Goal: Task Accomplishment & Management: Manage account settings

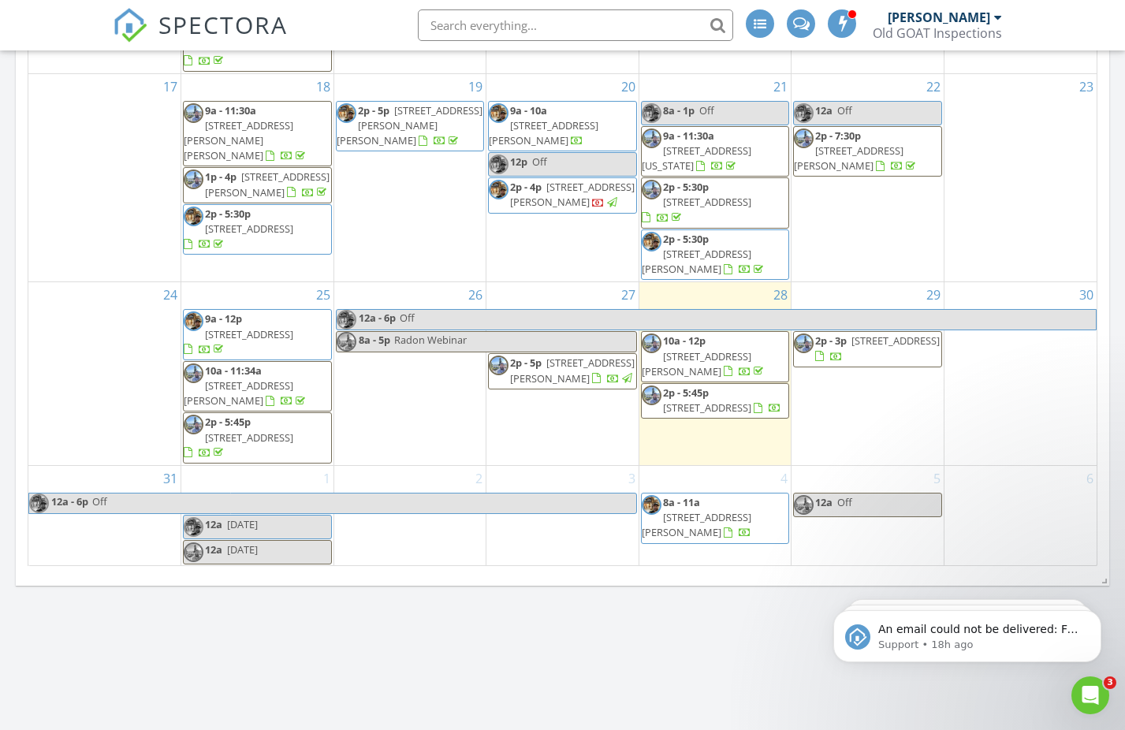
scroll to position [906, 0]
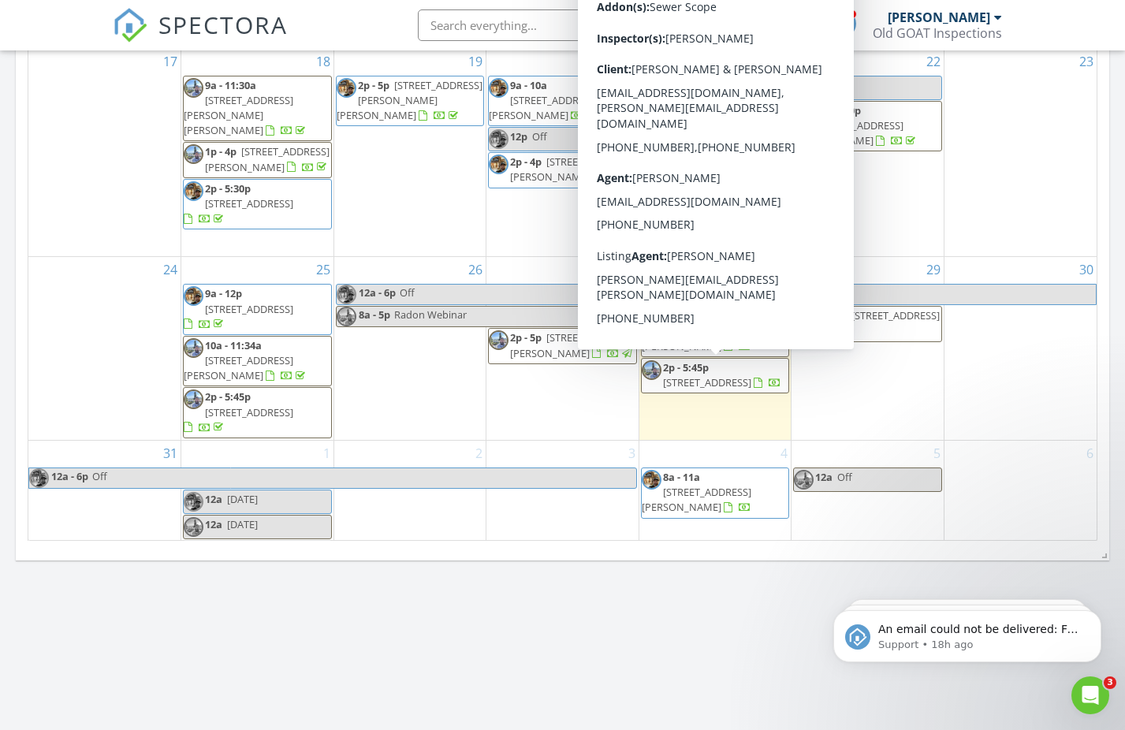
click at [957, 393] on div "30" at bounding box center [1020, 348] width 152 height 183
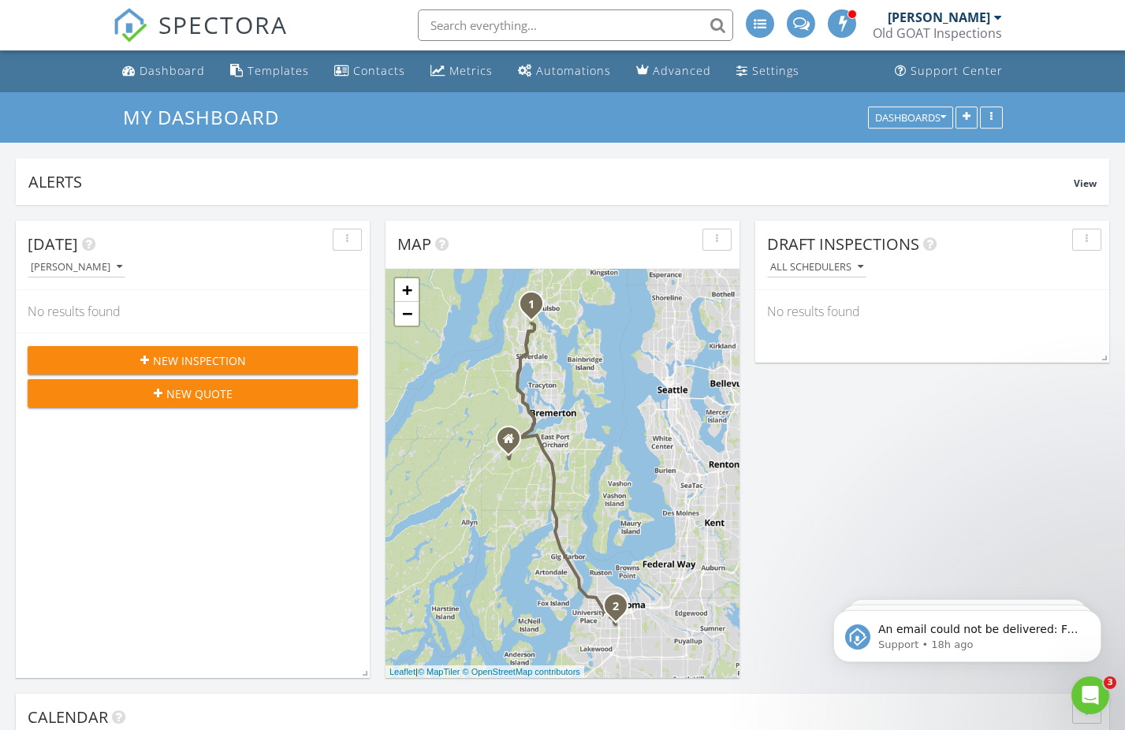
scroll to position [0, 0]
click at [142, 364] on icon "button" at bounding box center [144, 360] width 9 height 11
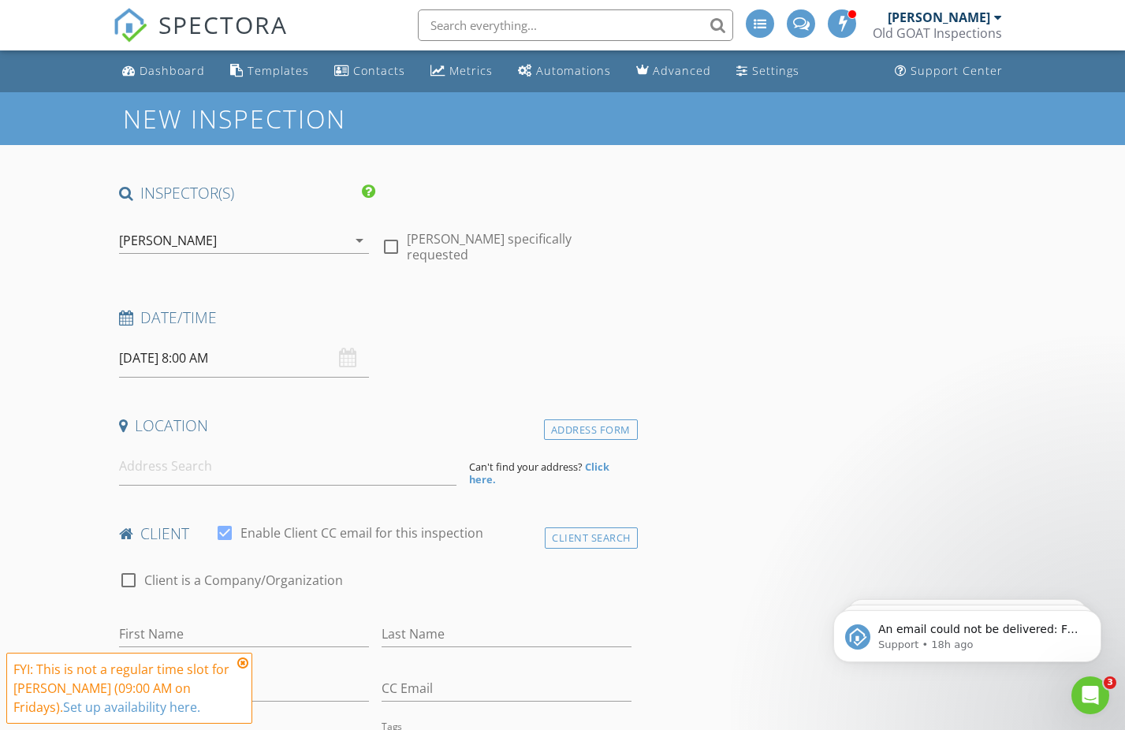
click at [357, 240] on icon "arrow_drop_down" at bounding box center [359, 240] width 19 height 19
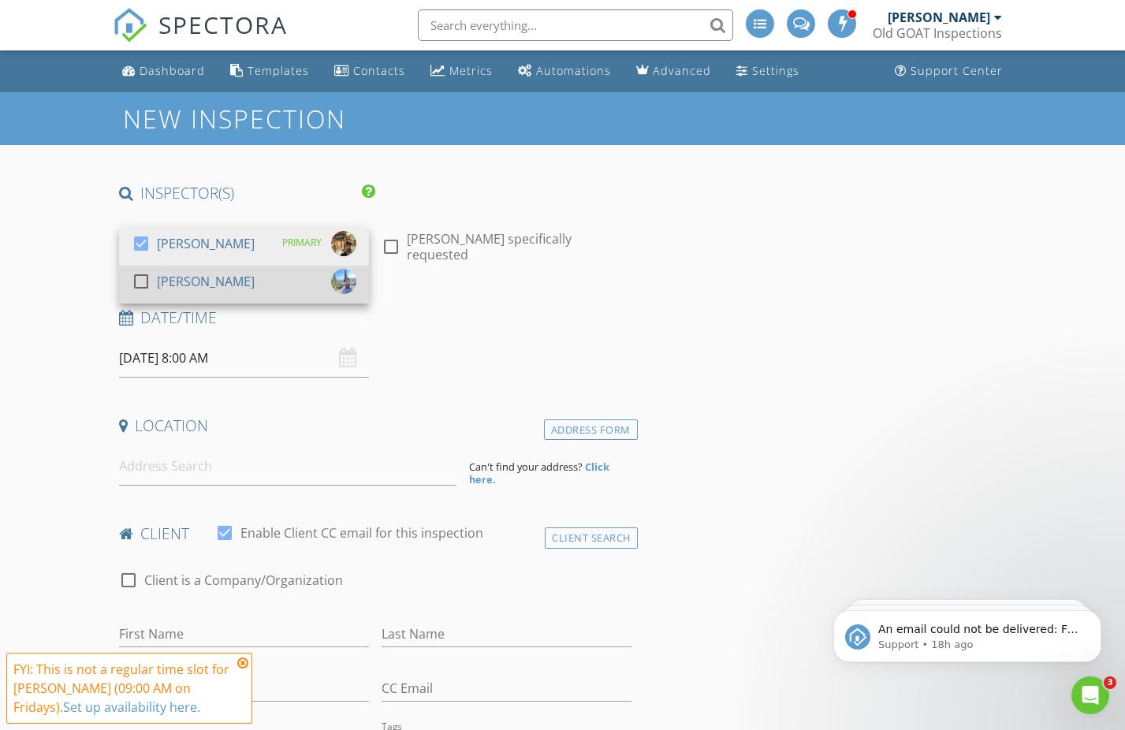
click at [183, 276] on div "[PERSON_NAME]" at bounding box center [206, 281] width 98 height 25
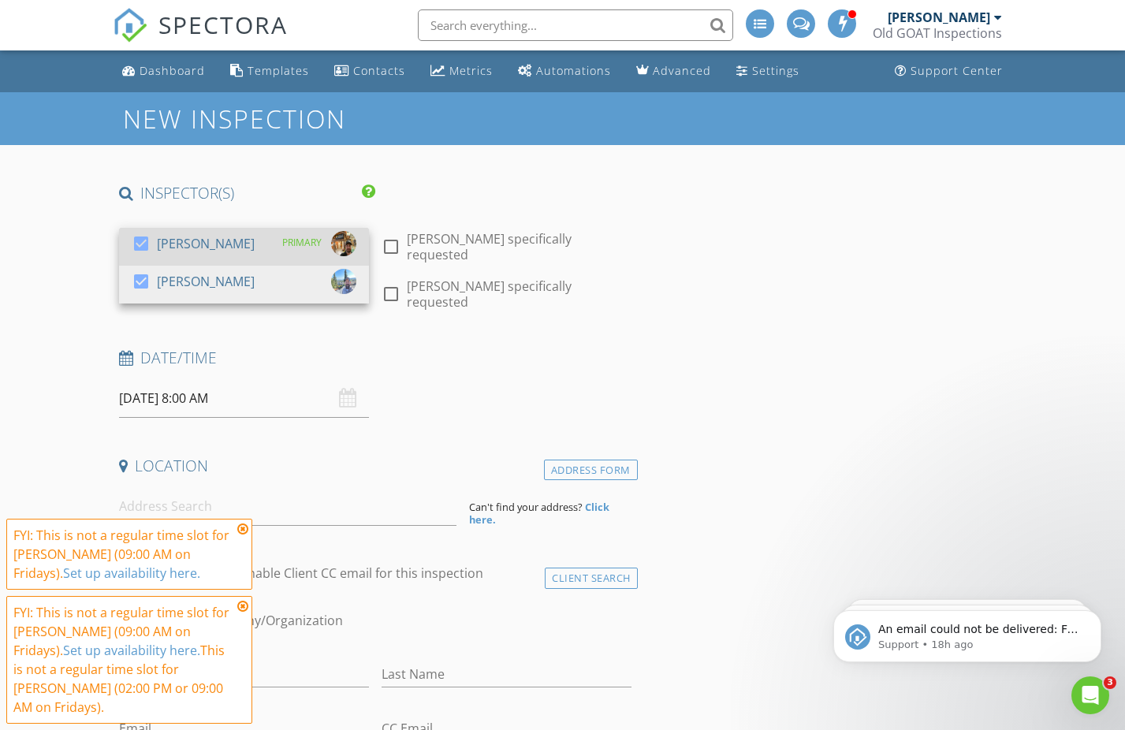
click at [177, 241] on div "[PERSON_NAME]" at bounding box center [206, 243] width 98 height 25
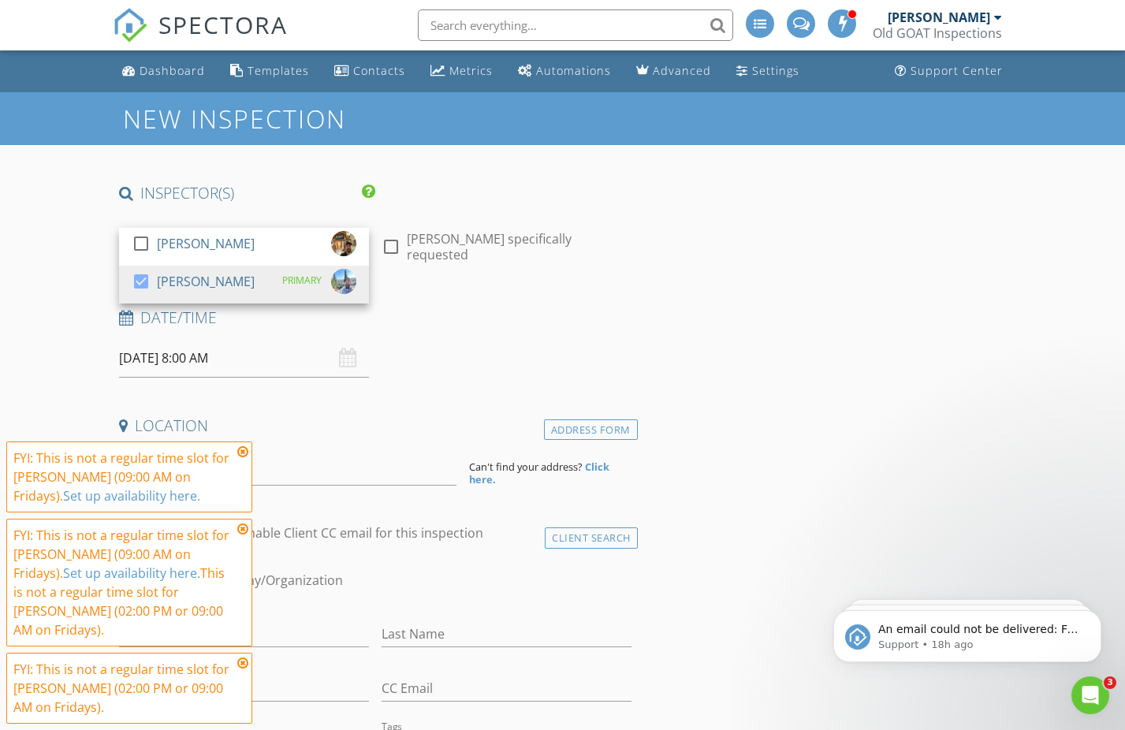
click at [443, 315] on h4 "Date/Time" at bounding box center [375, 317] width 512 height 20
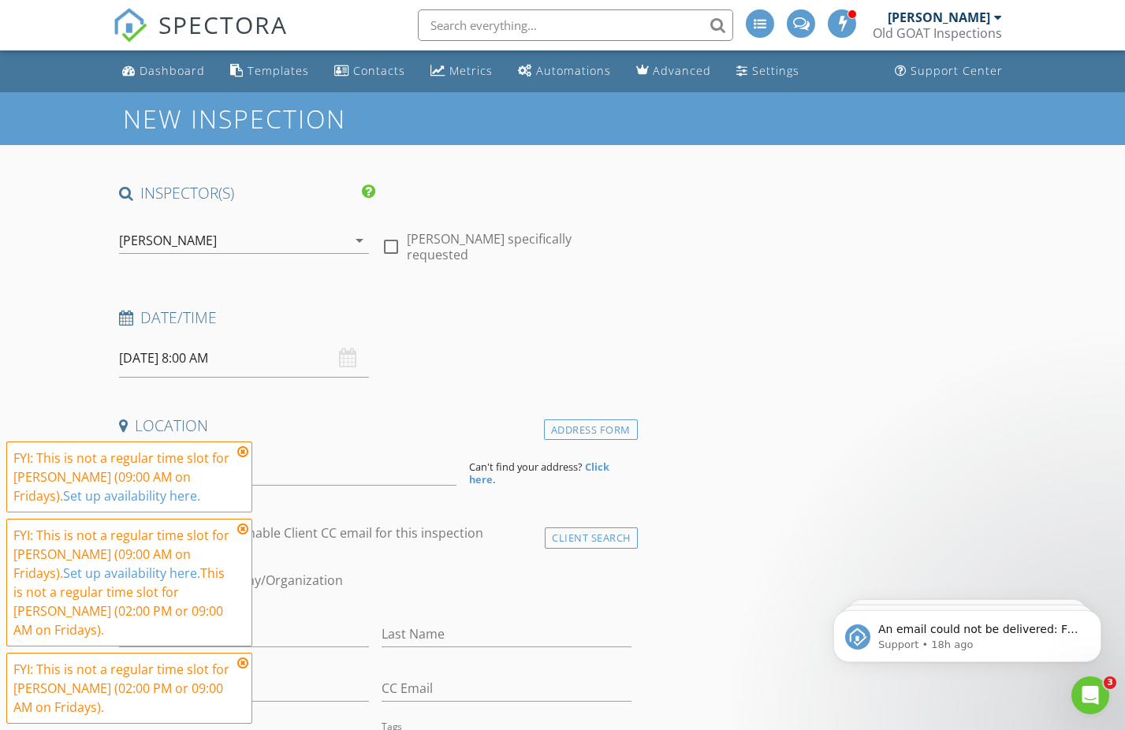
click at [143, 358] on input "08/29/2025 8:00 AM" at bounding box center [244, 358] width 250 height 39
click at [210, 352] on input "08/29/2025 8:00 AM" at bounding box center [244, 358] width 250 height 39
click at [240, 452] on icon at bounding box center [242, 451] width 11 height 13
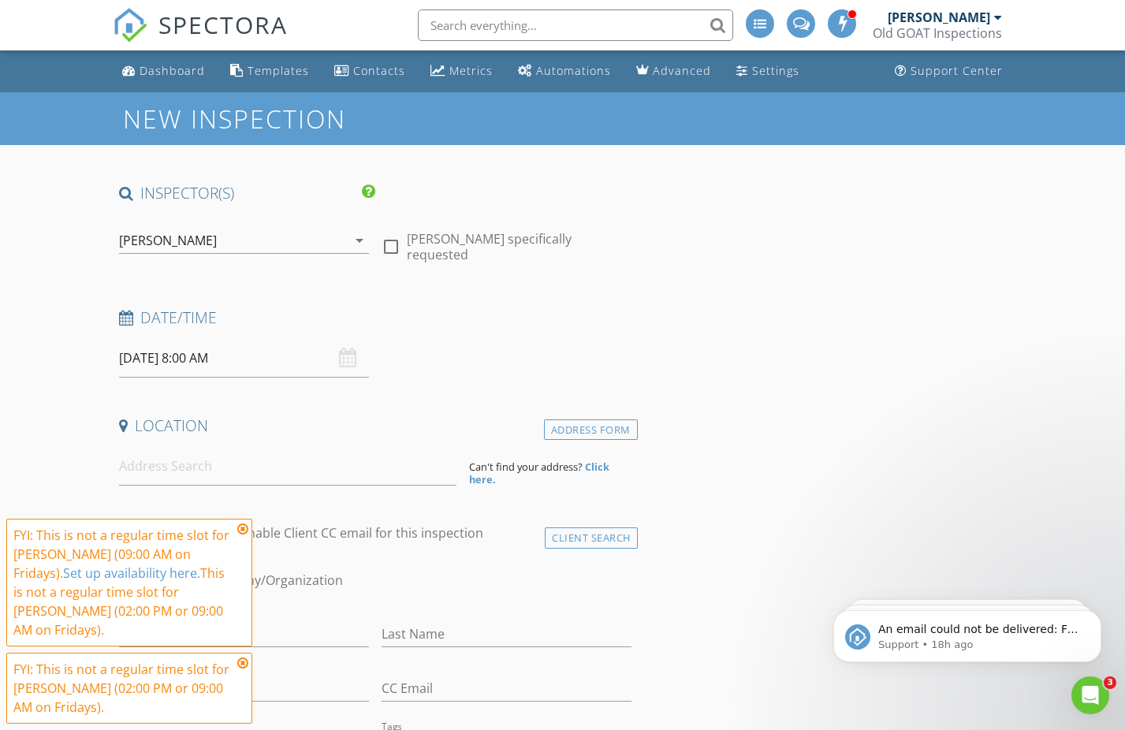
click at [243, 530] on icon at bounding box center [242, 529] width 11 height 13
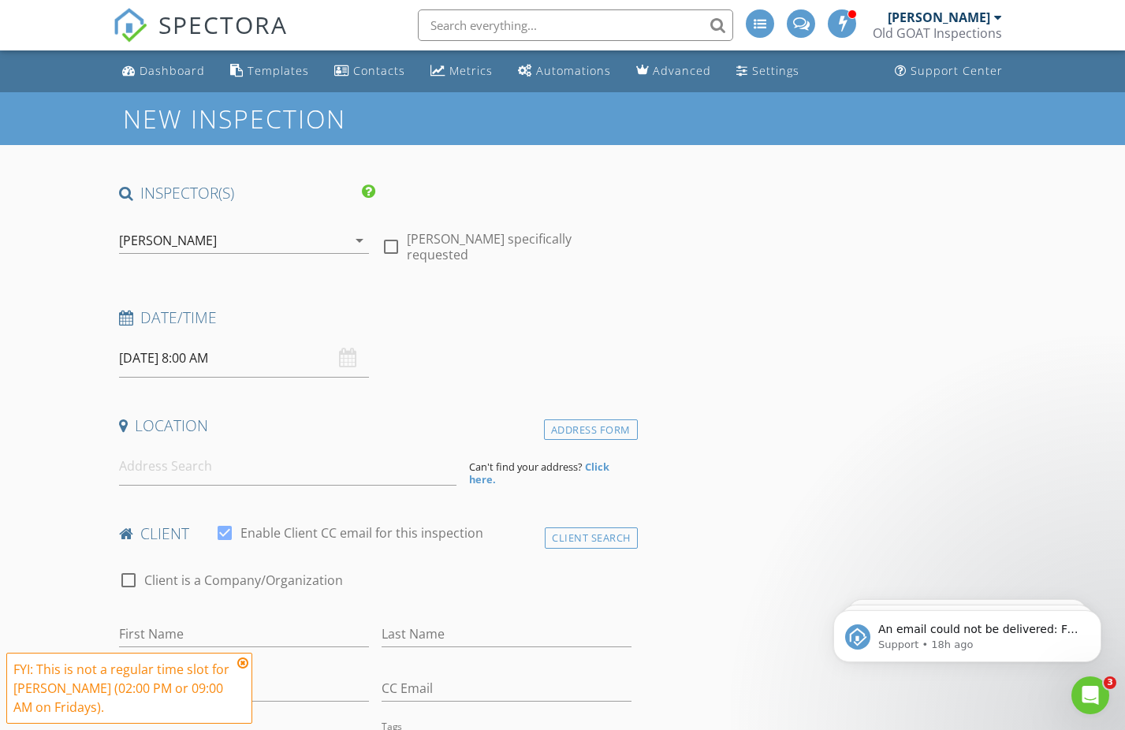
click at [240, 664] on icon at bounding box center [242, 663] width 11 height 13
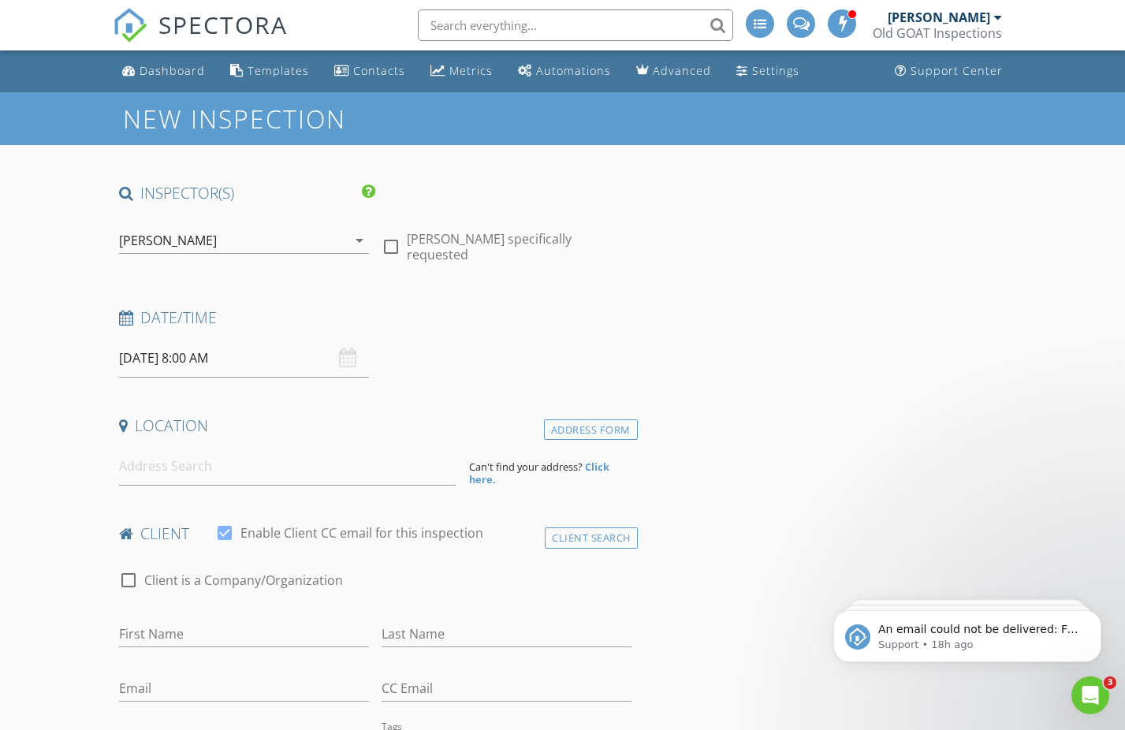
click at [218, 356] on input "08/29/2025 8:00 AM" at bounding box center [244, 358] width 250 height 39
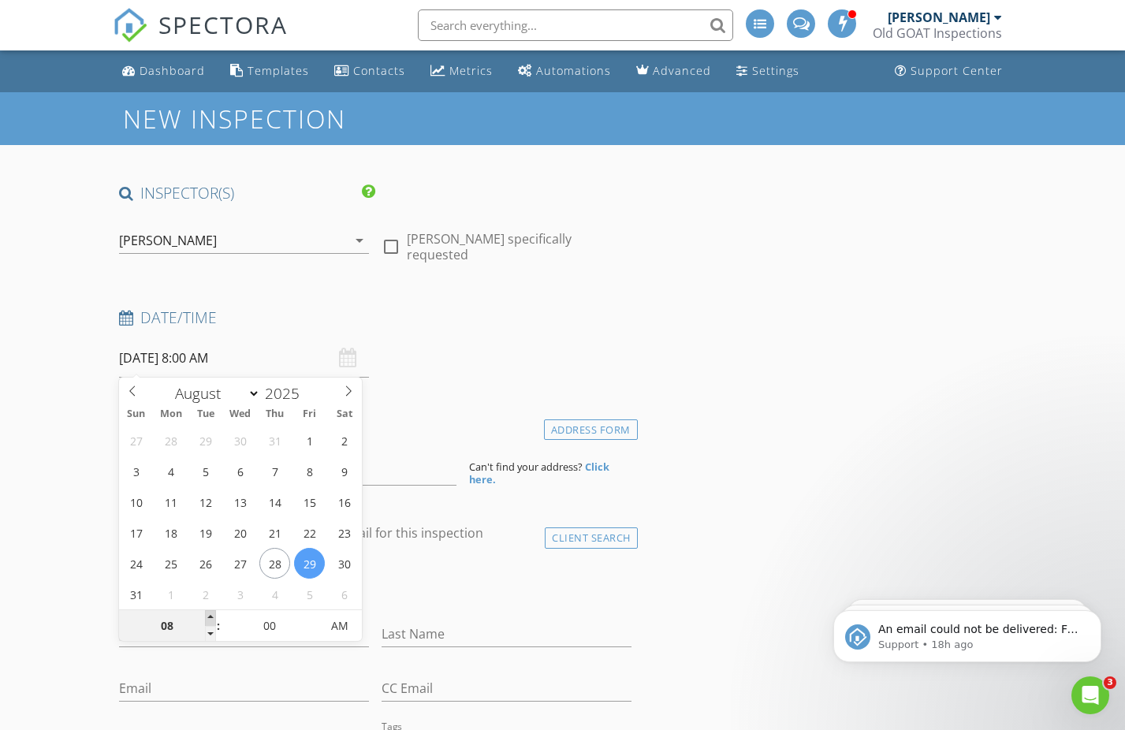
type input "09"
type input "08/29/2025 9:00 AM"
click at [208, 616] on span at bounding box center [210, 618] width 11 height 16
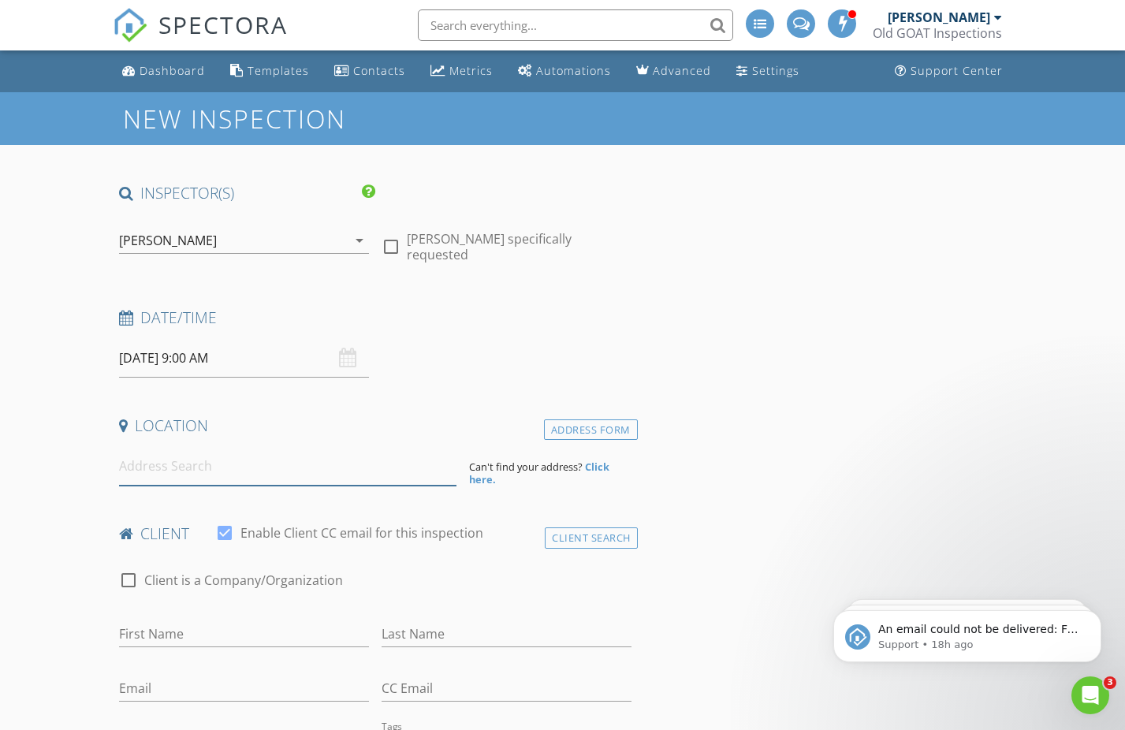
click at [198, 464] on input at bounding box center [287, 466] width 337 height 39
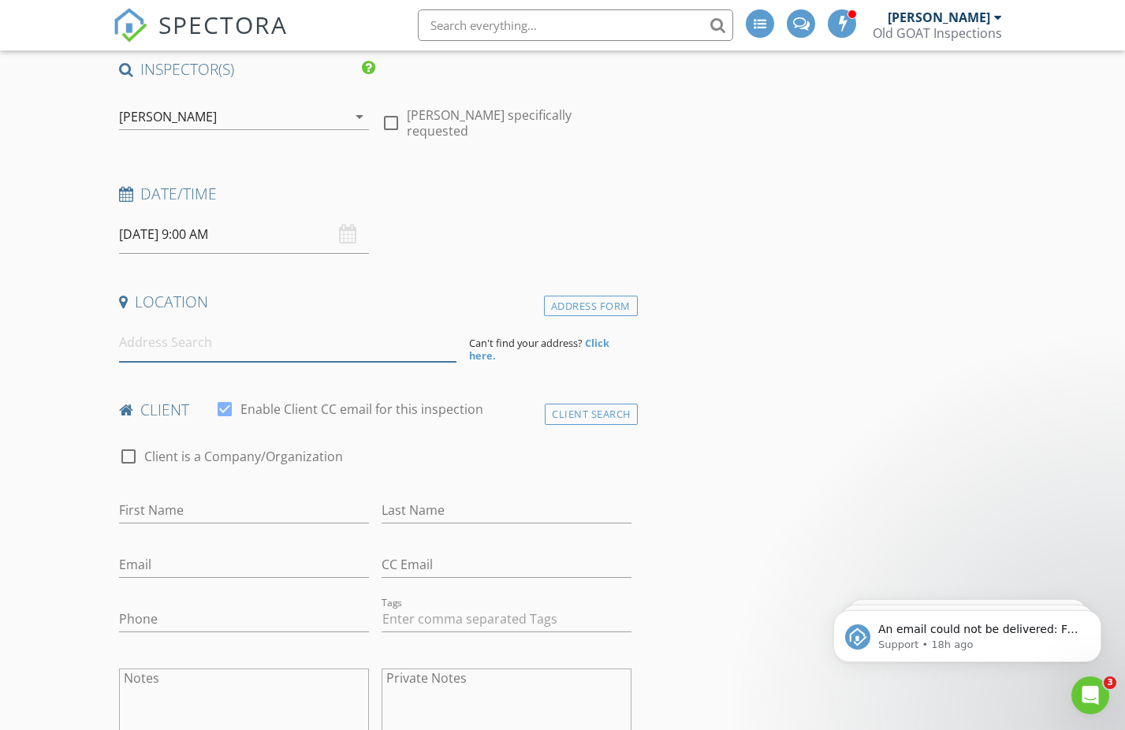
scroll to position [124, 0]
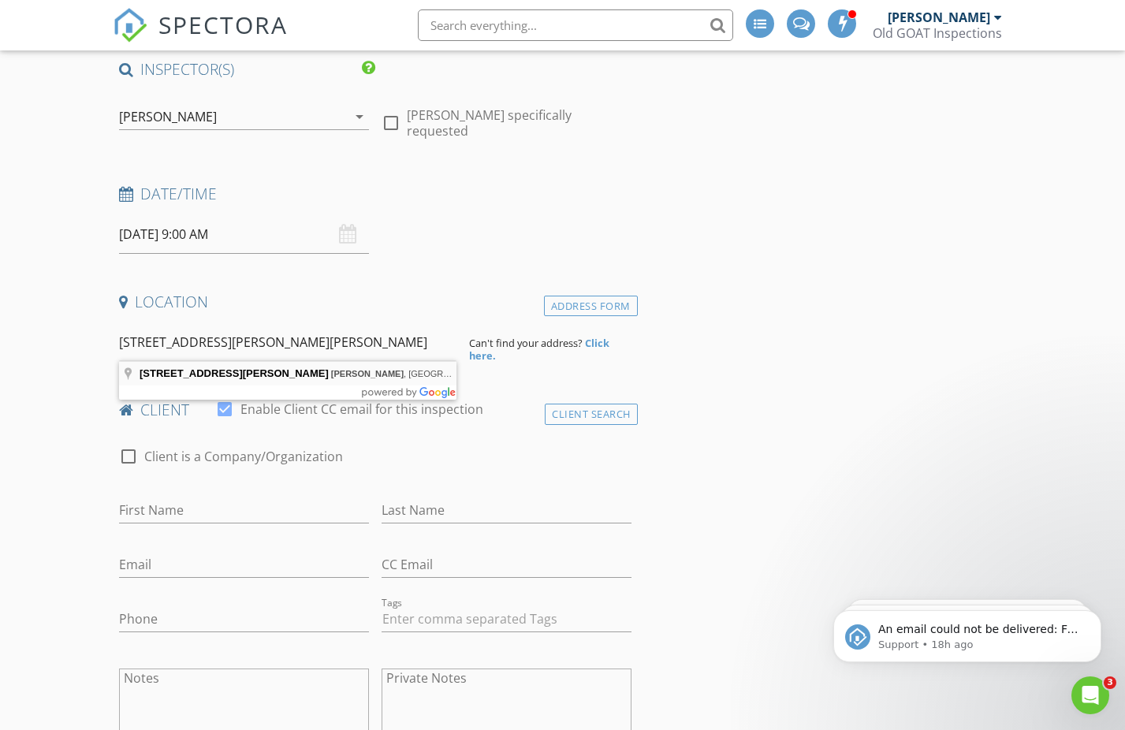
type input "470 Myers Ln, Shelton, WA, USA"
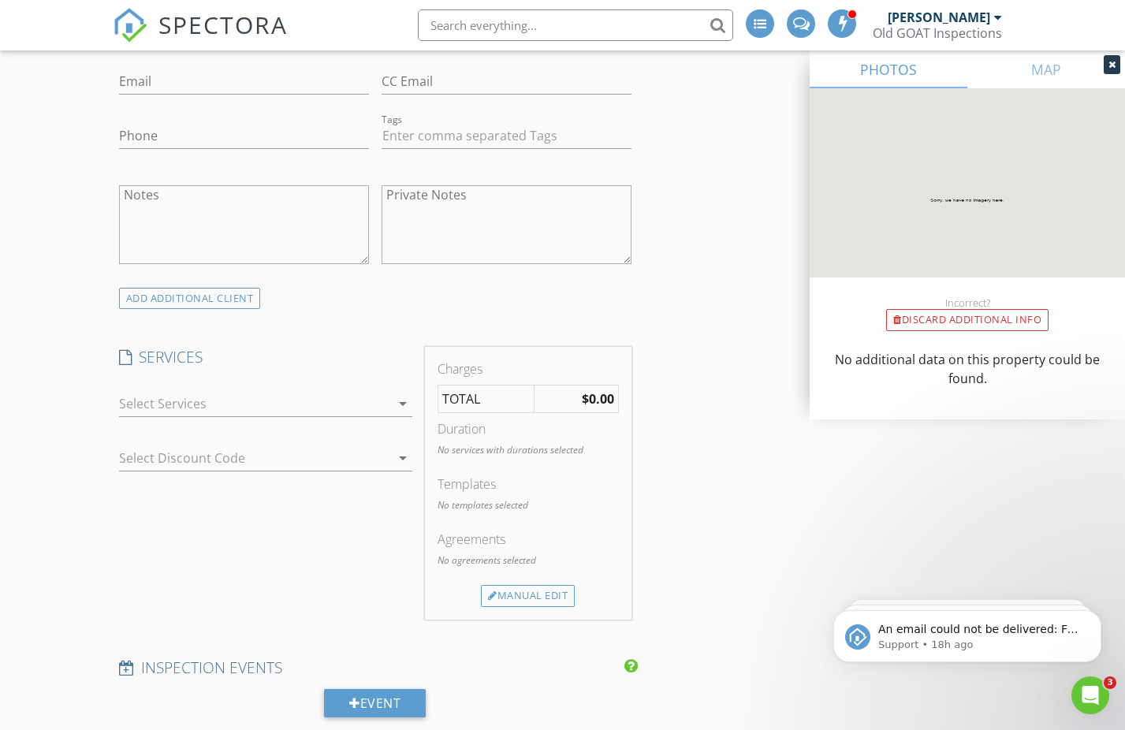
scroll to position [937, 0]
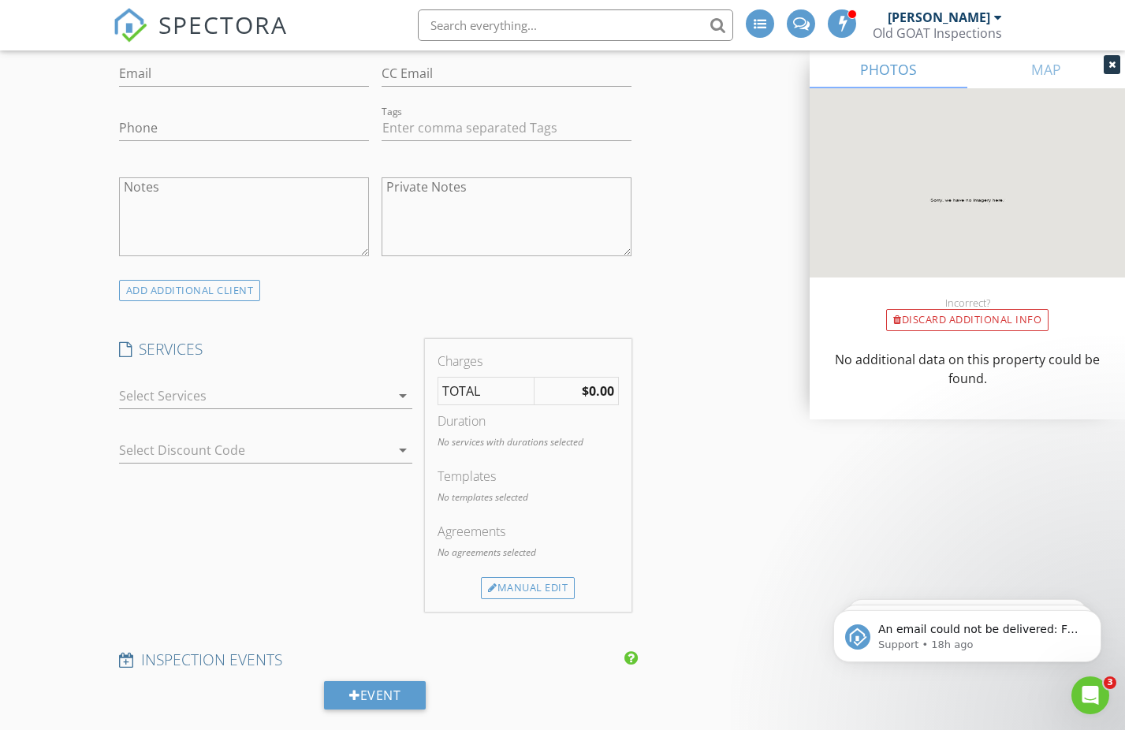
click at [232, 401] on div at bounding box center [254, 395] width 271 height 25
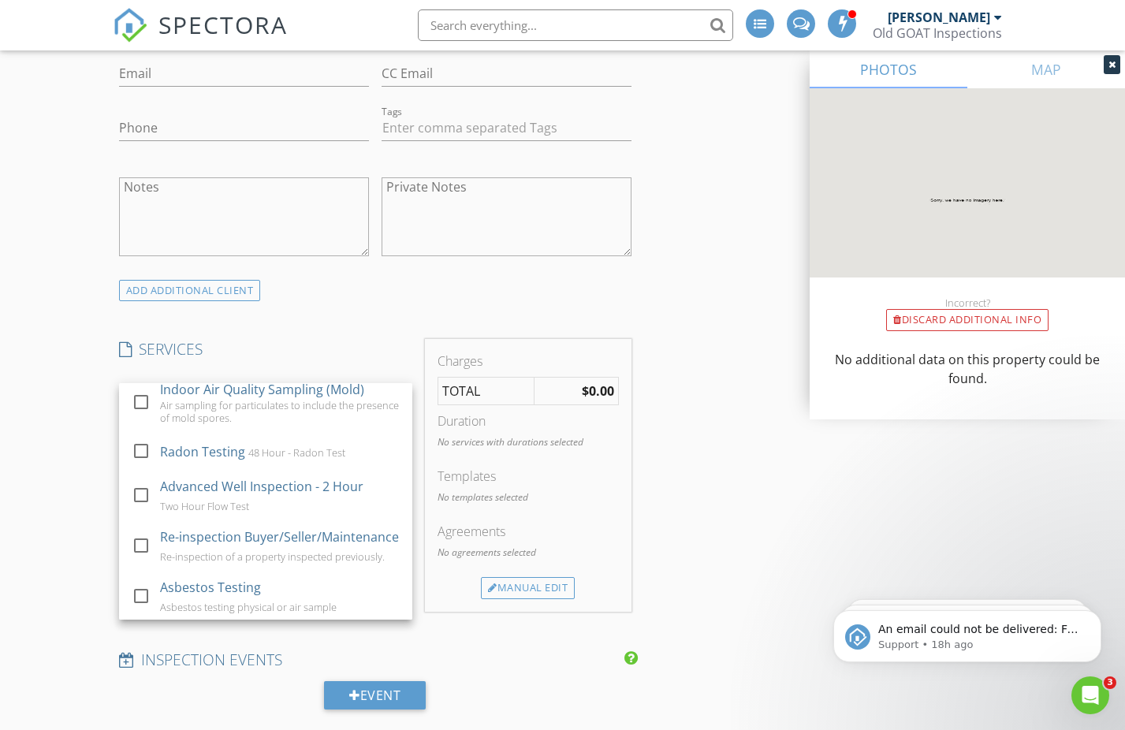
scroll to position [386, 0]
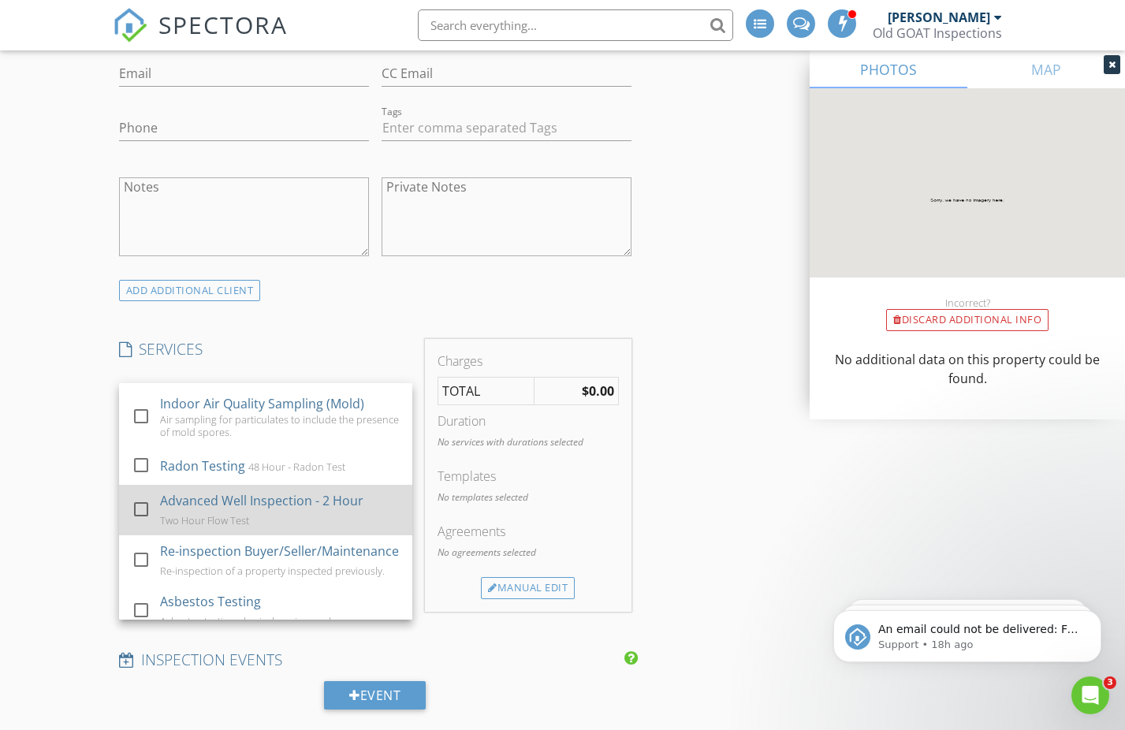
click at [138, 496] on div at bounding box center [141, 509] width 27 height 27
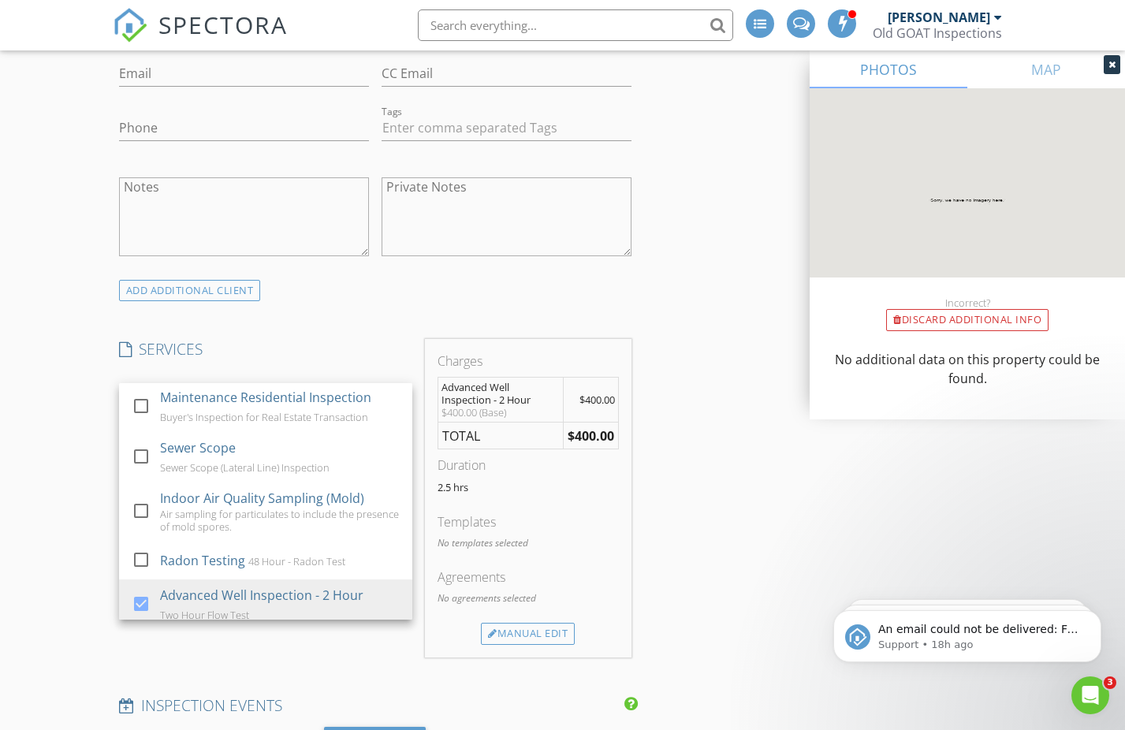
scroll to position [292, 0]
click at [61, 461] on div "New Inspection INSPECTOR(S) check_box_outline_blank David Brockmeyer check_box …" at bounding box center [562, 677] width 1125 height 3045
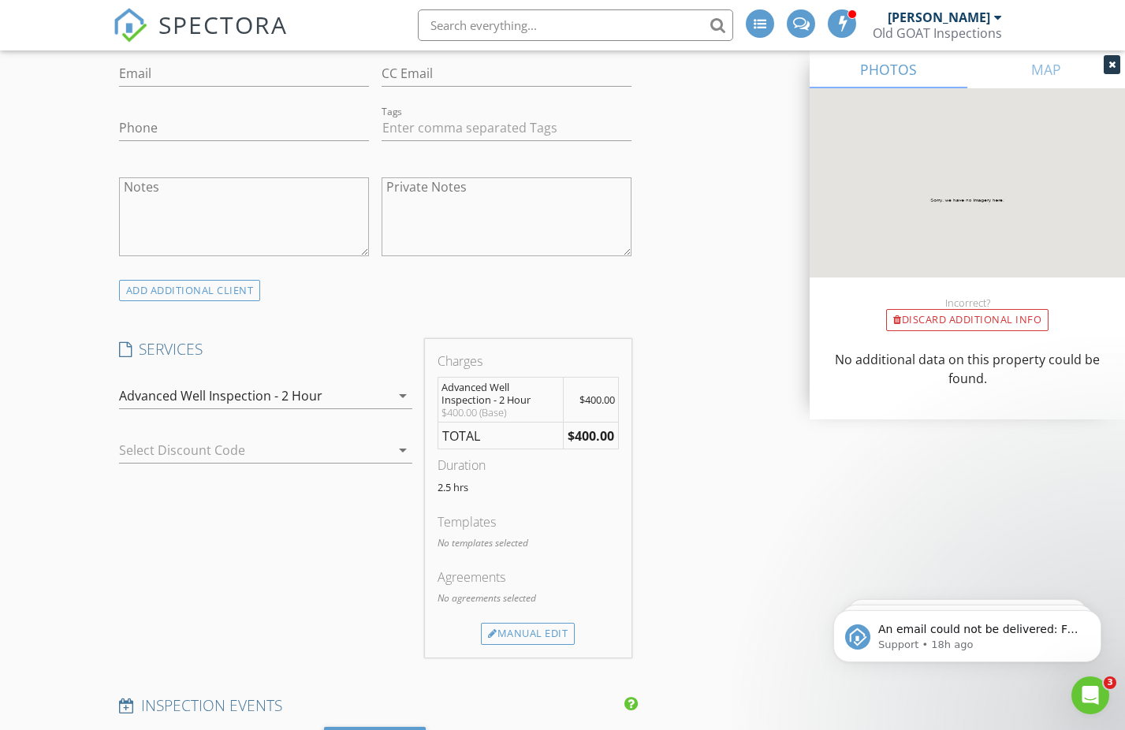
click at [201, 447] on div at bounding box center [243, 449] width 249 height 25
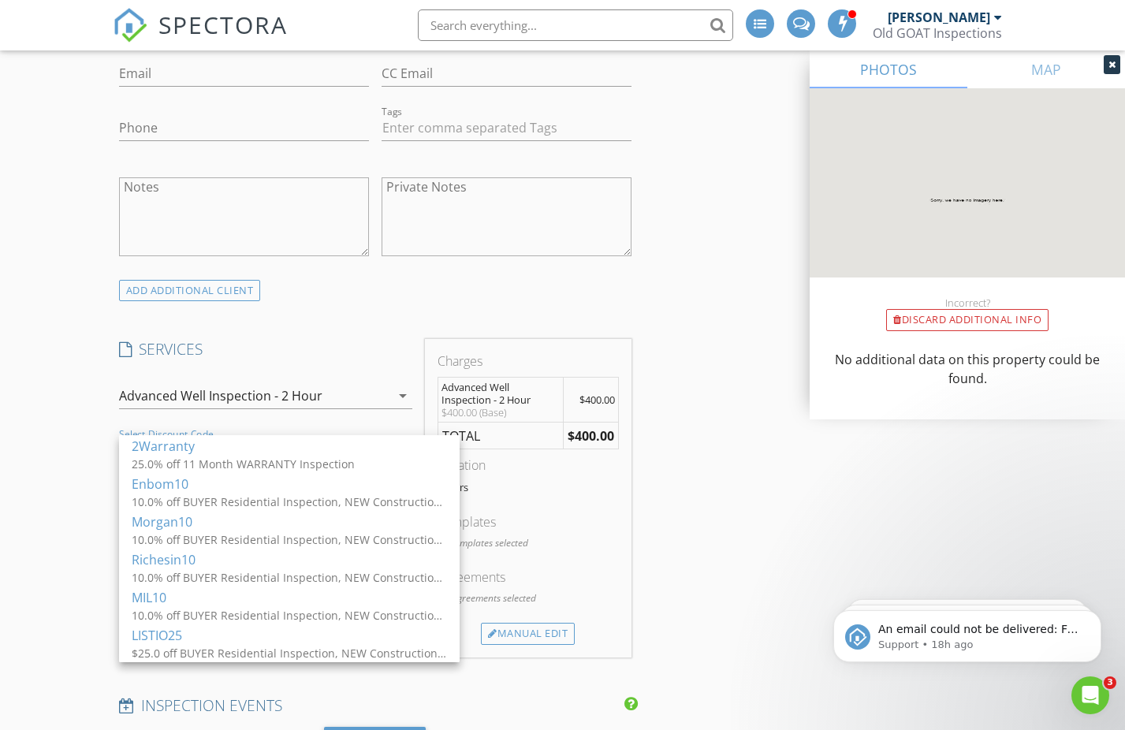
click at [13, 460] on div "New Inspection INSPECTOR(S) check_box_outline_blank David Brockmeyer check_box …" at bounding box center [562, 677] width 1125 height 3045
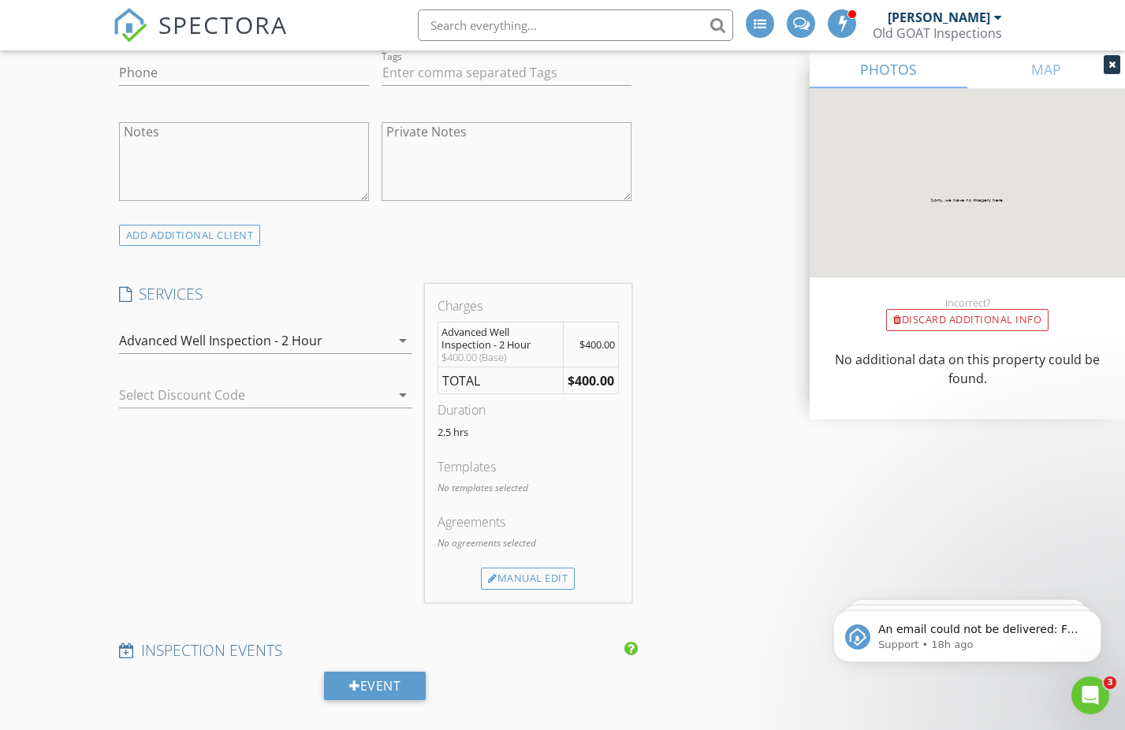
scroll to position [992, 0]
click at [401, 341] on icon "arrow_drop_down" at bounding box center [402, 341] width 19 height 19
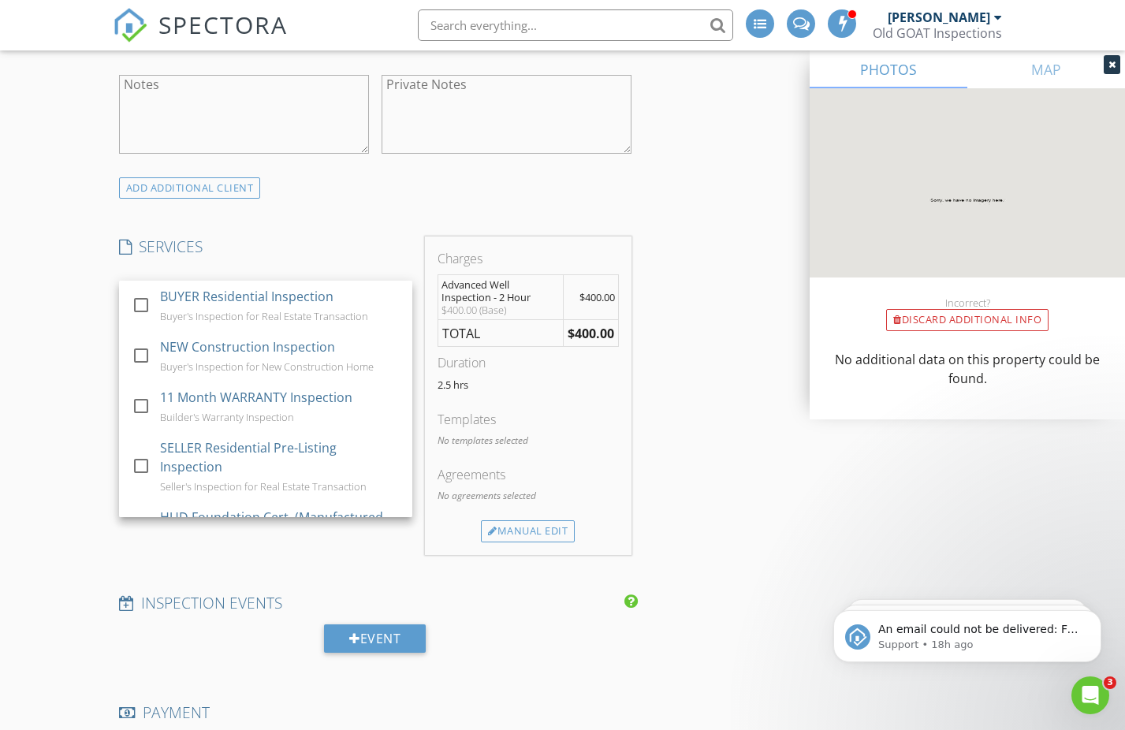
scroll to position [0, 0]
click at [68, 386] on div "New Inspection INSPECTOR(S) check_box_outline_blank David Brockmeyer check_box …" at bounding box center [562, 575] width 1125 height 3045
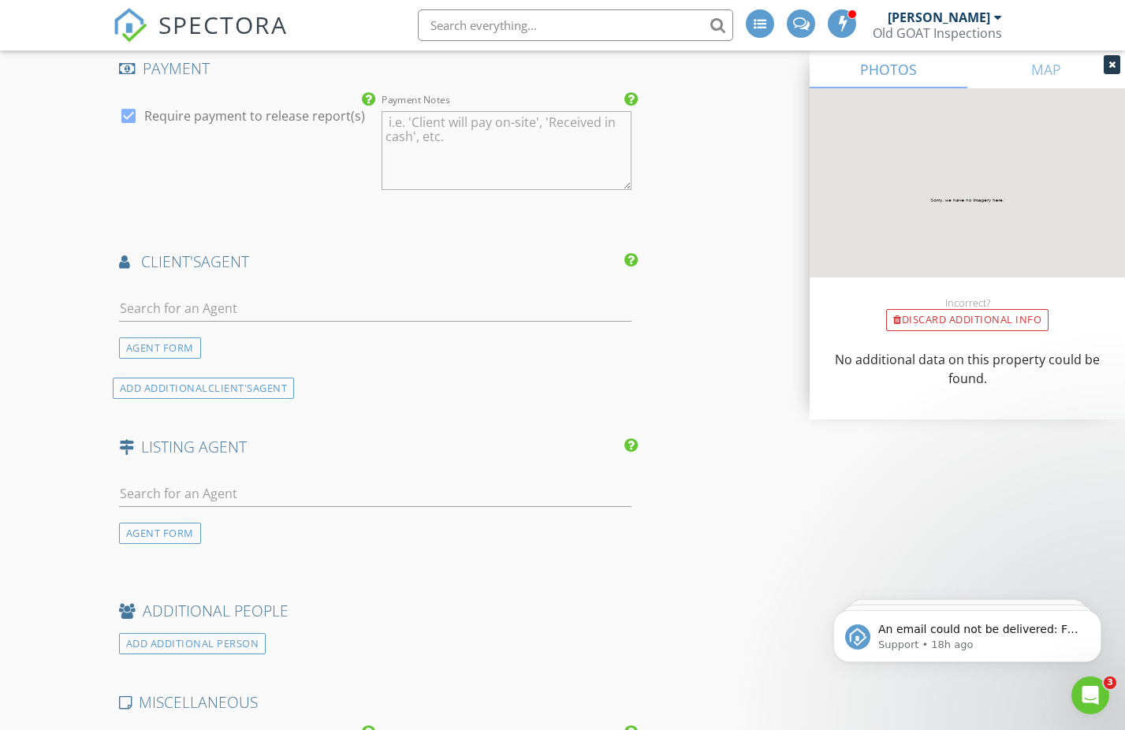
scroll to position [1684, 0]
click at [181, 308] on input "text" at bounding box center [375, 309] width 512 height 26
type input "[PERSON_NAME]"
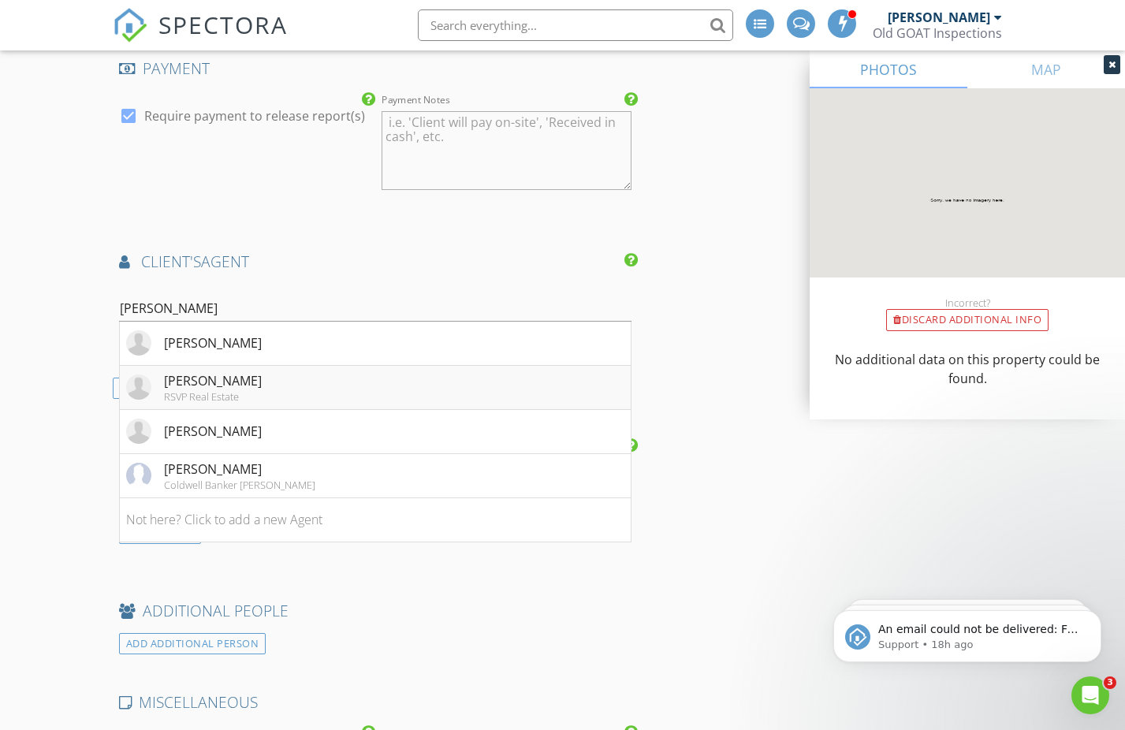
click at [282, 381] on li "Linda Alexander RSVP Real Estate" at bounding box center [375, 388] width 511 height 44
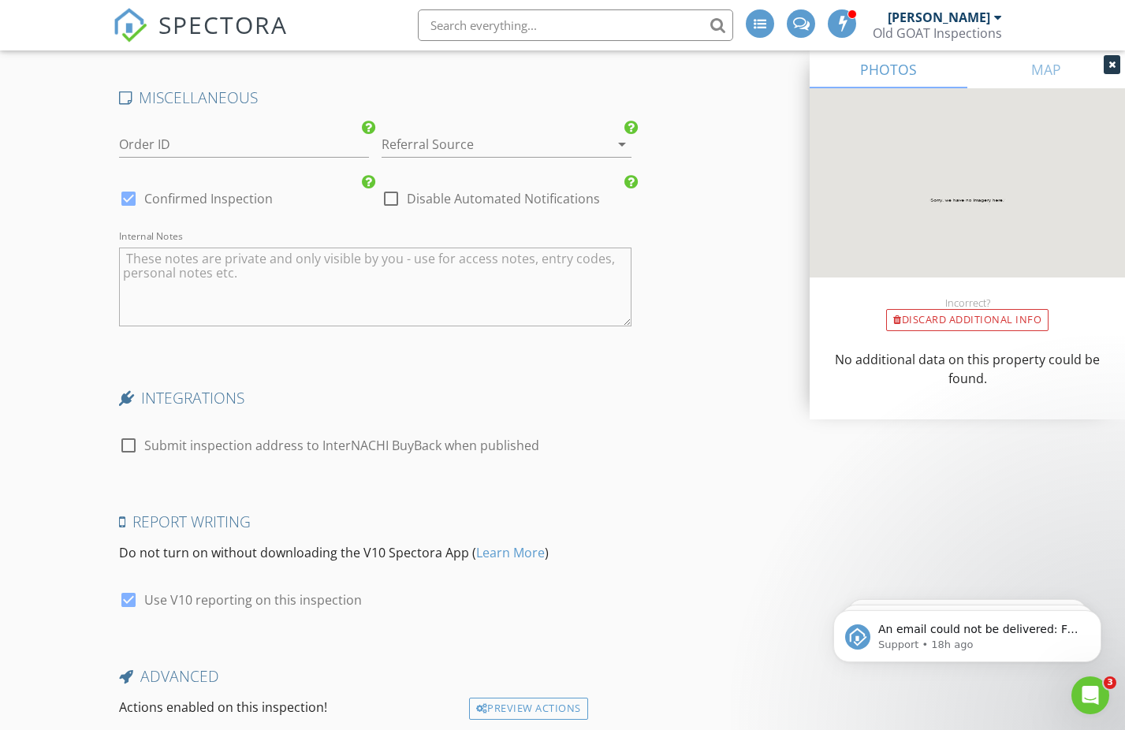
scroll to position [2568, 0]
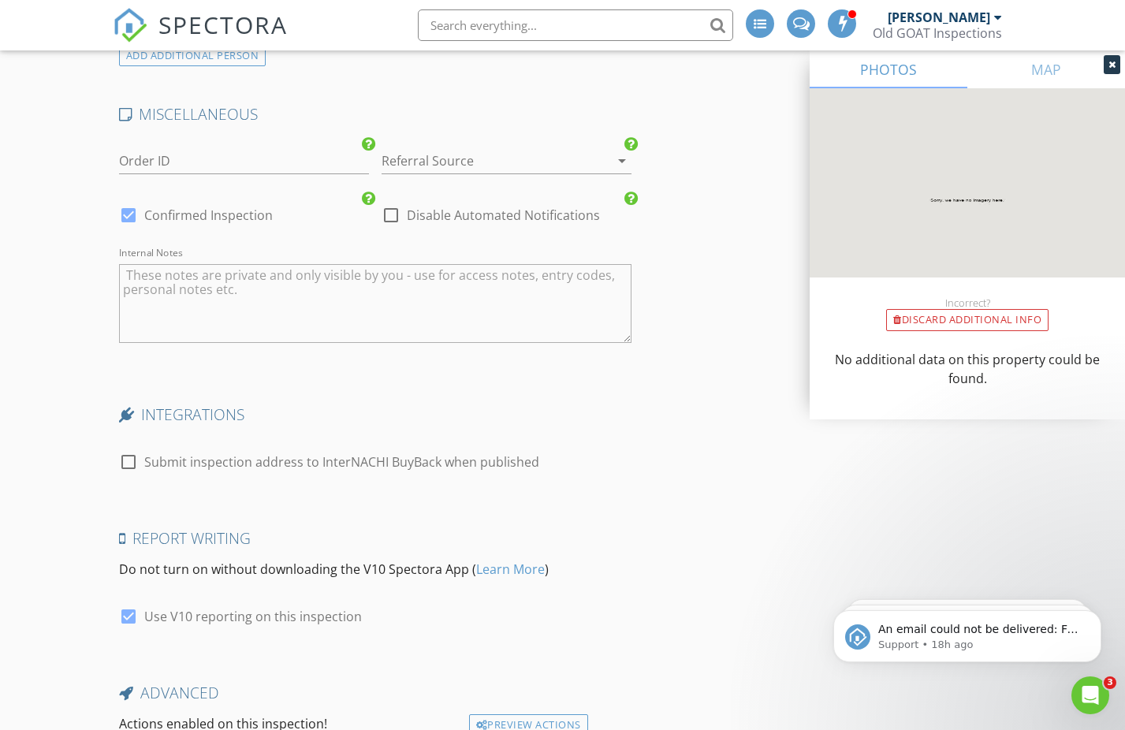
click at [132, 214] on div at bounding box center [128, 215] width 27 height 27
checkbox input "false"
checkbox input "true"
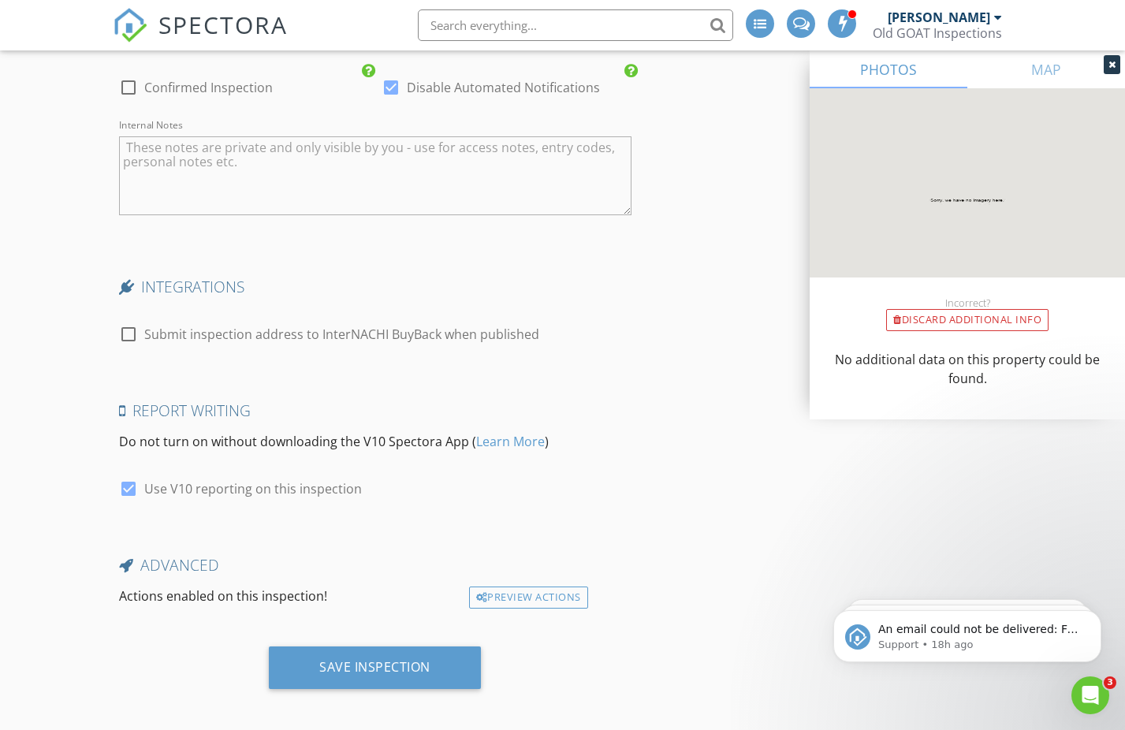
scroll to position [2695, 0]
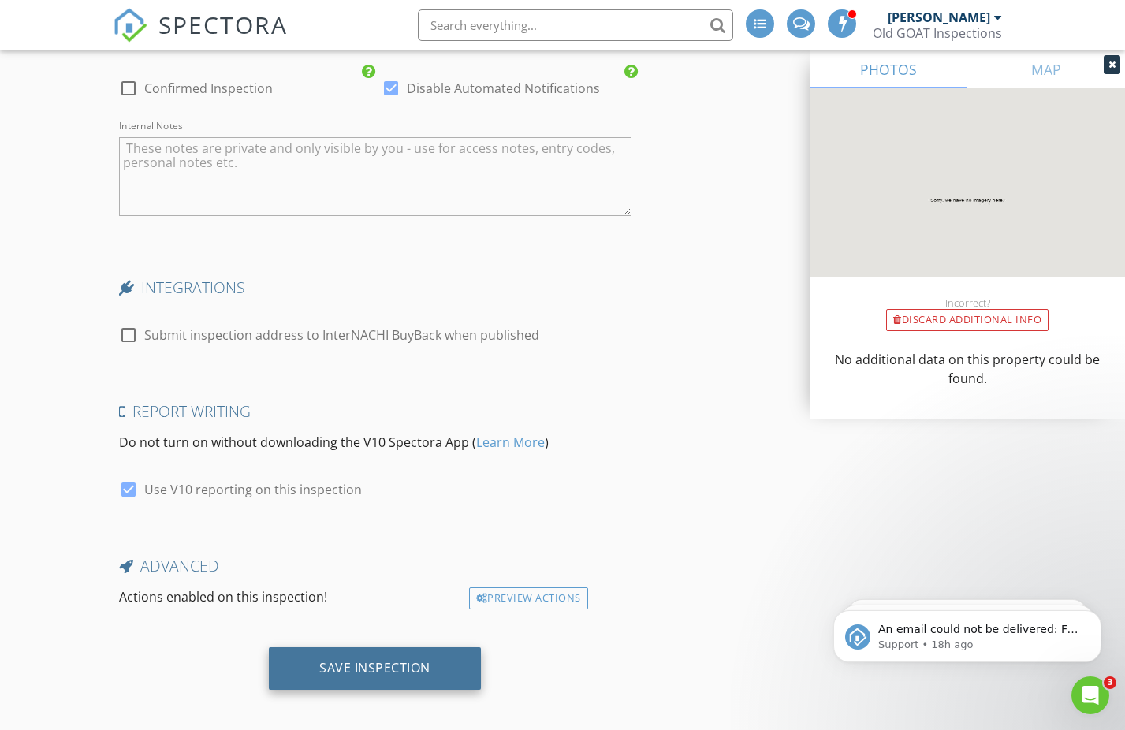
click at [379, 661] on div "Save Inspection" at bounding box center [374, 668] width 111 height 16
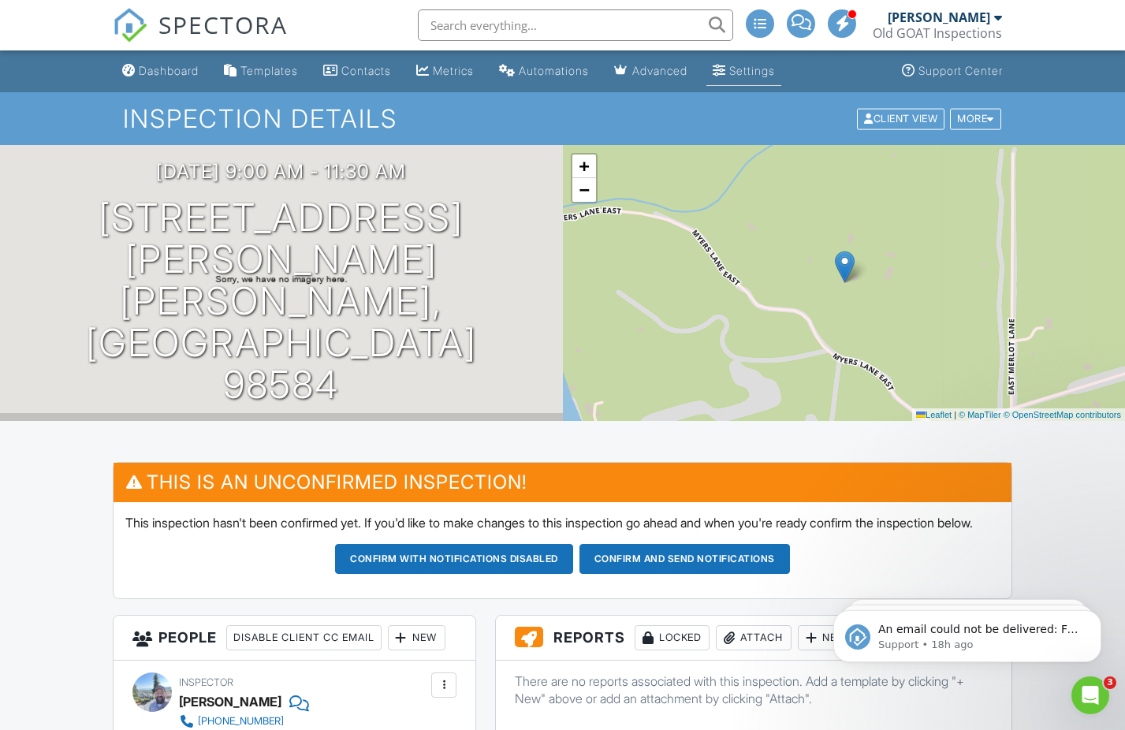
click at [754, 76] on div "Settings" at bounding box center [752, 70] width 46 height 13
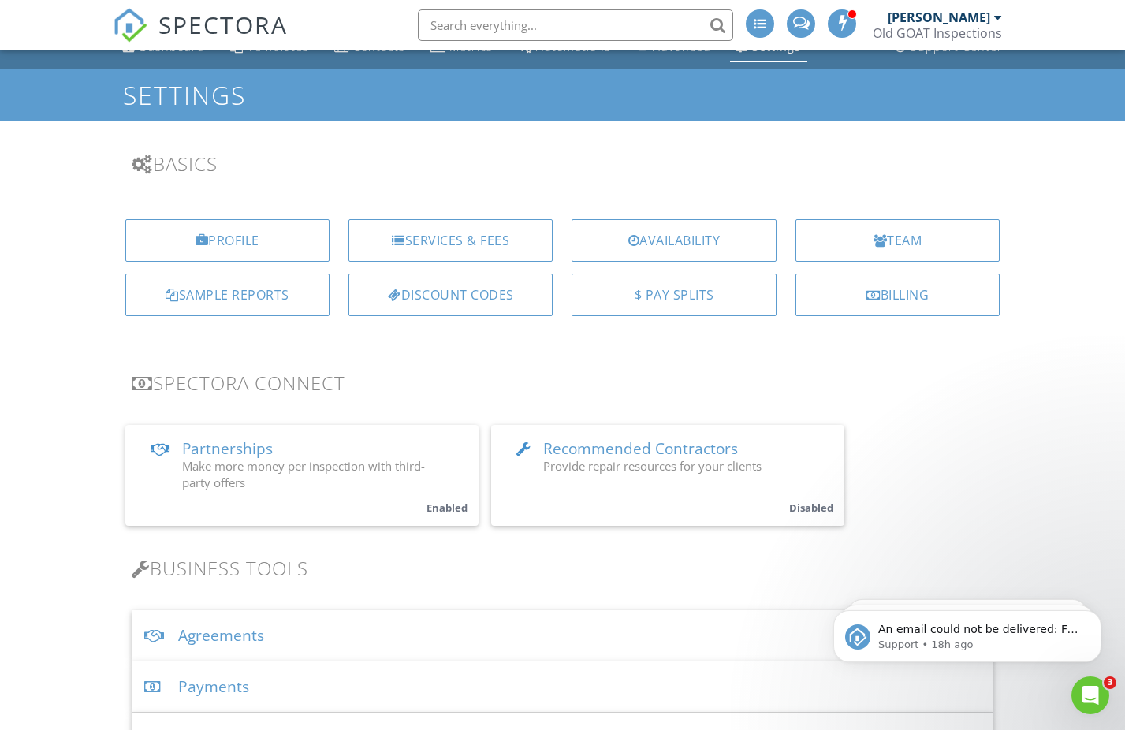
scroll to position [23, 0]
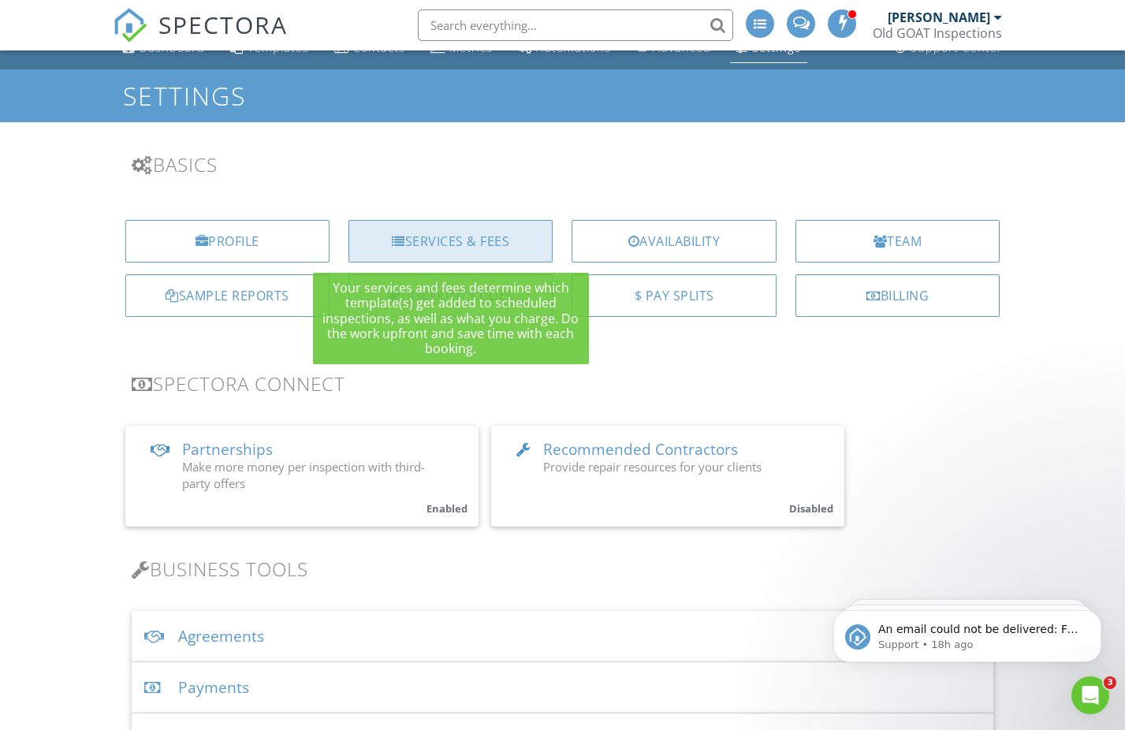
click at [457, 236] on div "Services & Fees" at bounding box center [450, 241] width 204 height 43
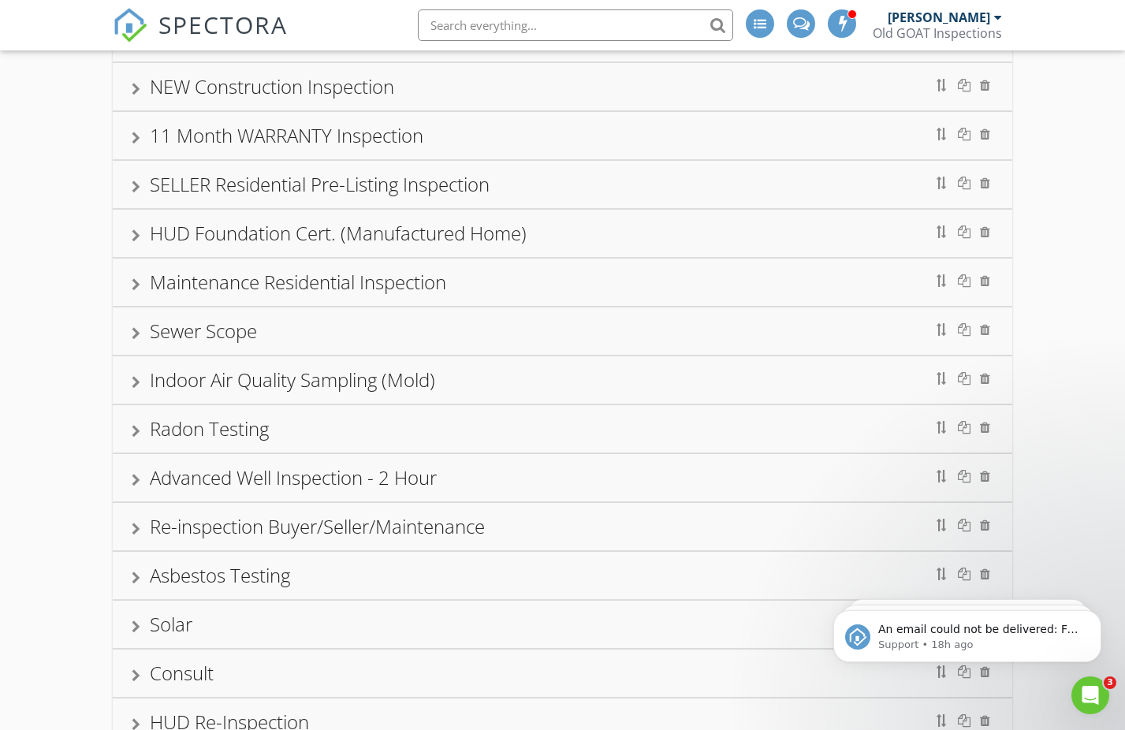
scroll to position [149, 0]
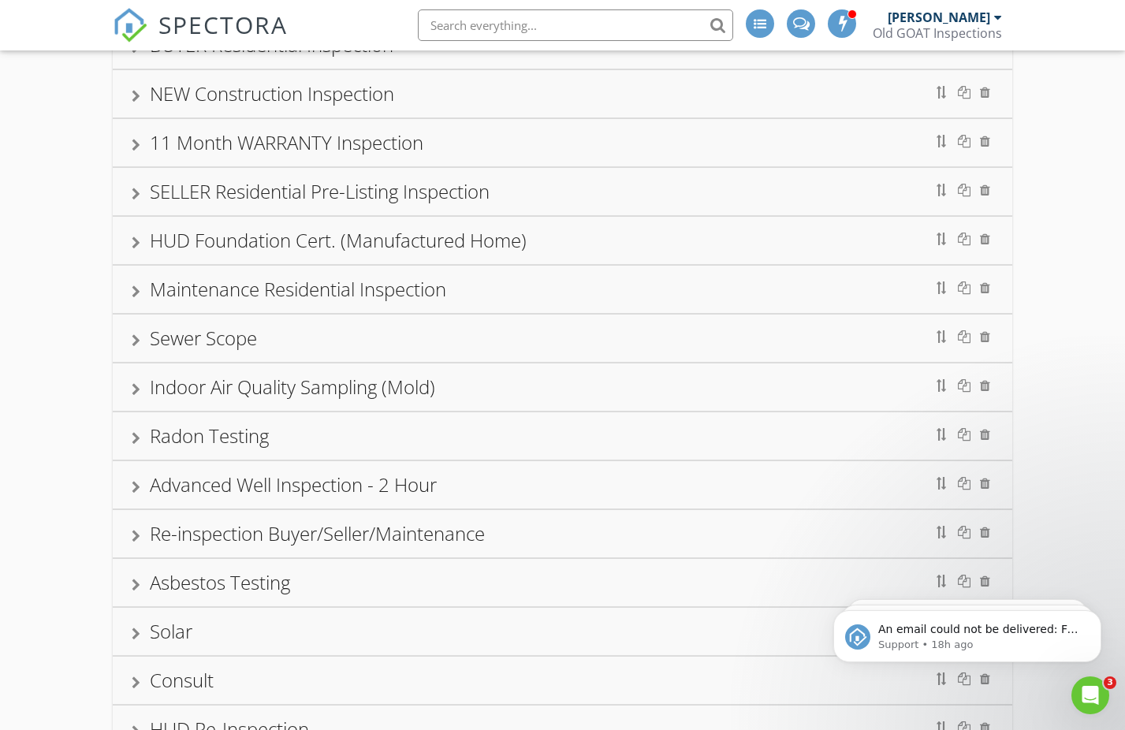
click at [166, 486] on div "Advanced Well Inspection - 2 Hour" at bounding box center [293, 484] width 287 height 26
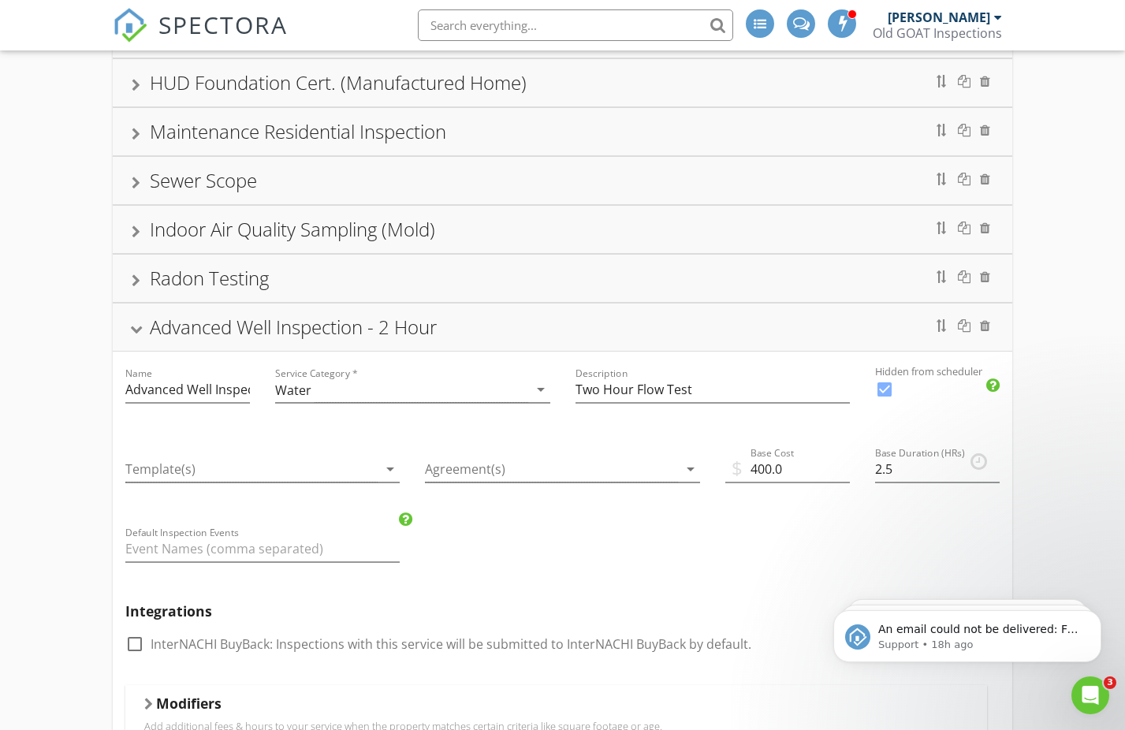
scroll to position [299, 0]
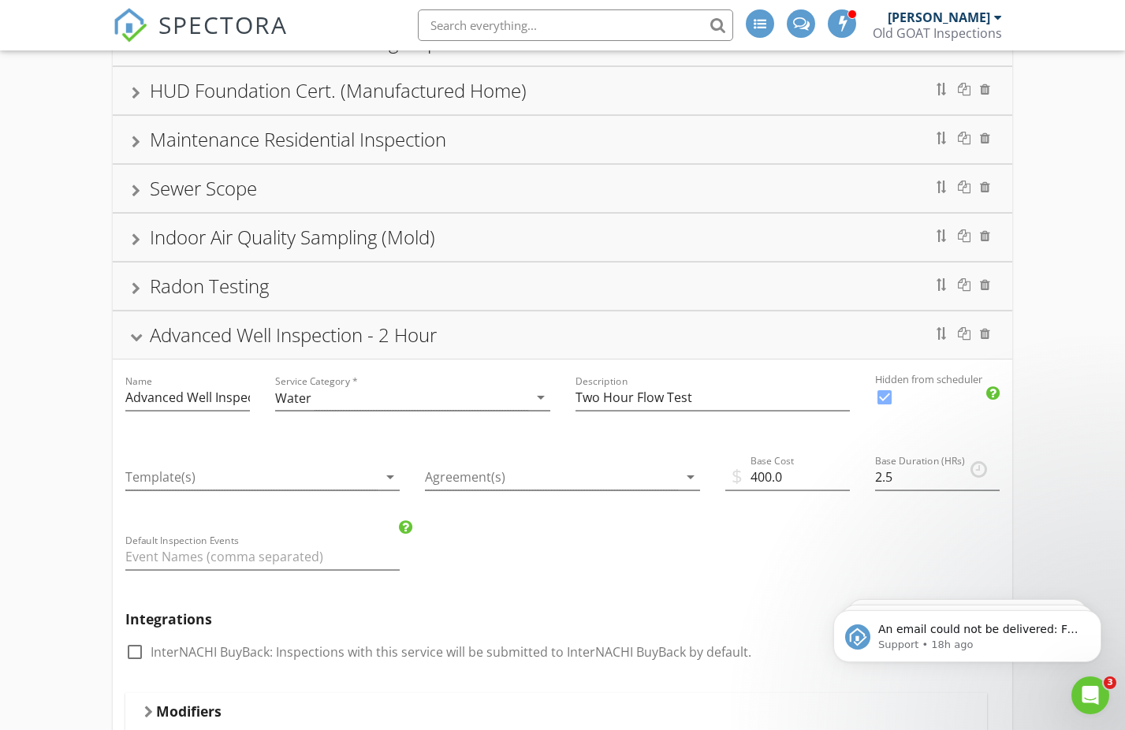
click at [136, 338] on div at bounding box center [135, 337] width 13 height 9
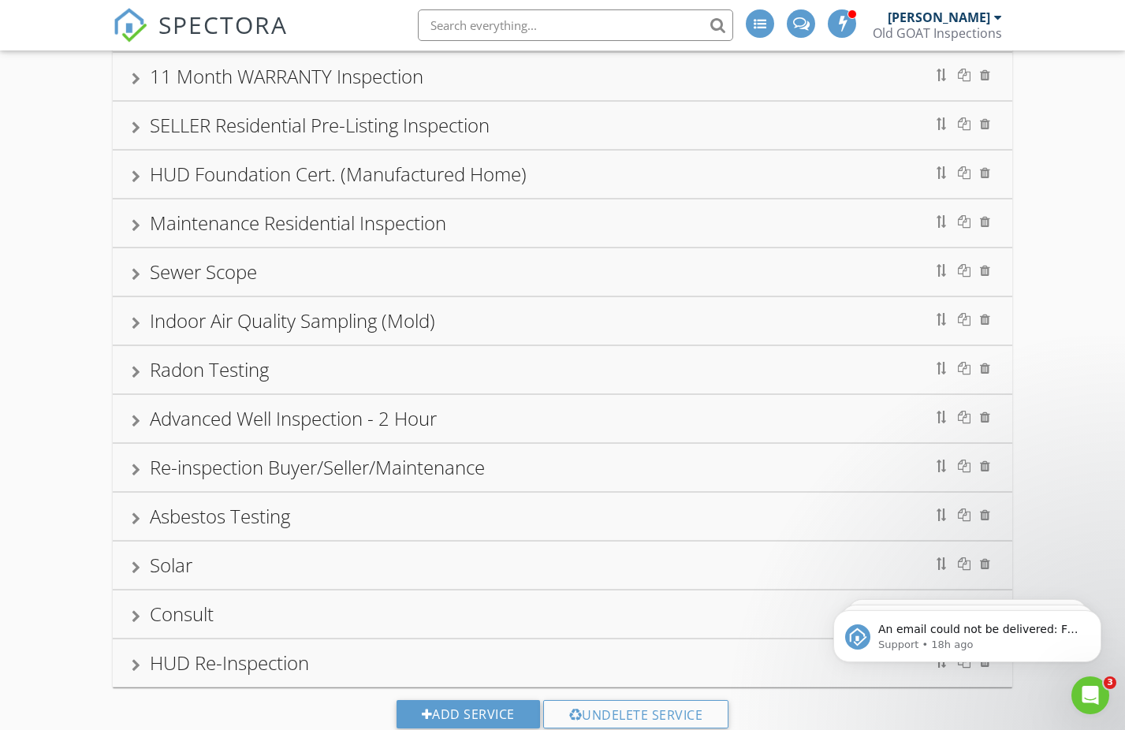
scroll to position [249, 0]
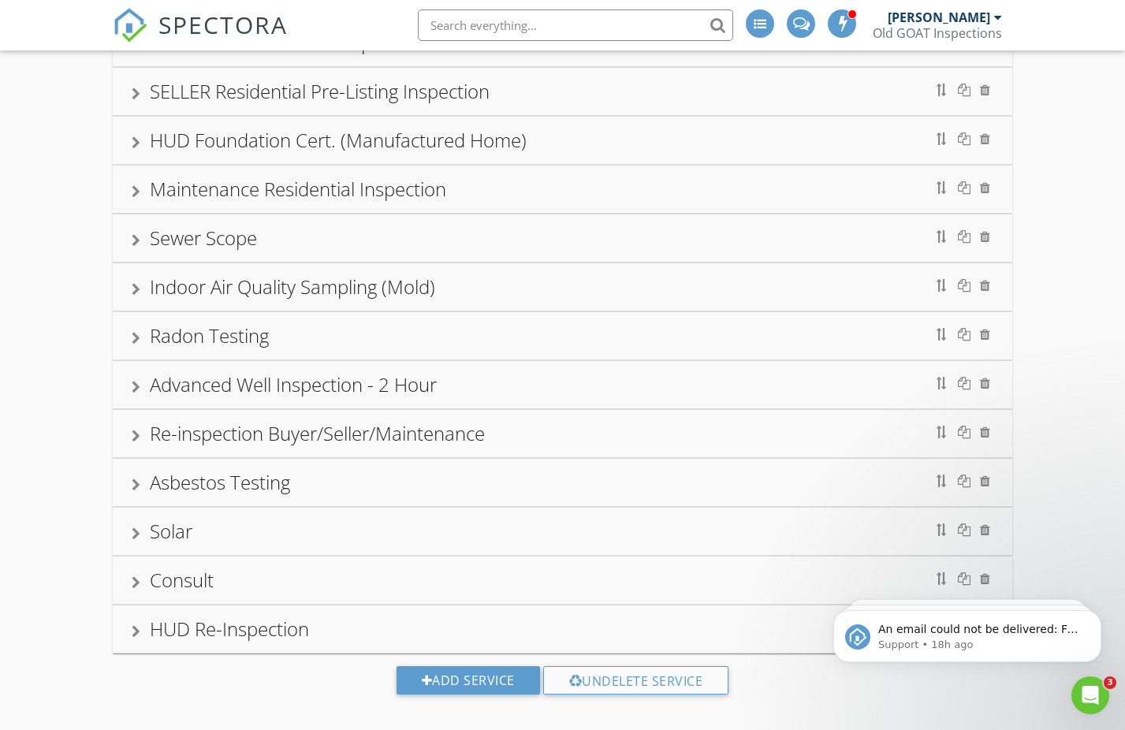
click at [156, 386] on div "Advanced Well Inspection - 2 Hour" at bounding box center [293, 384] width 287 height 26
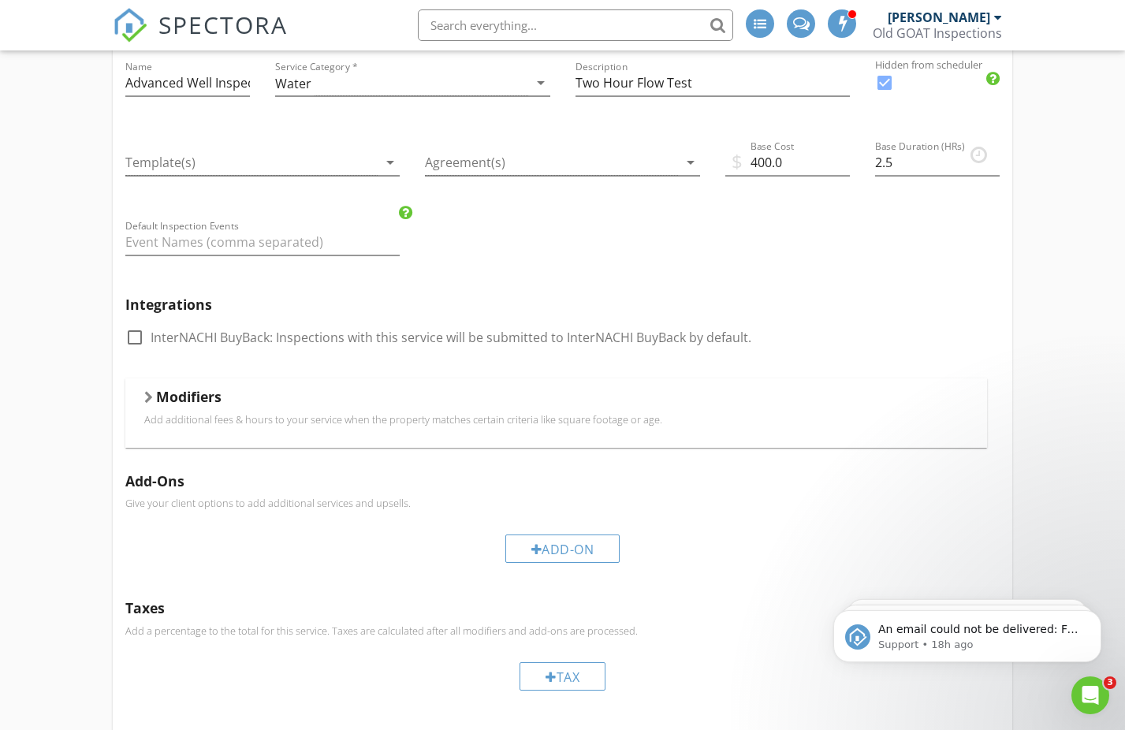
scroll to position [618, 0]
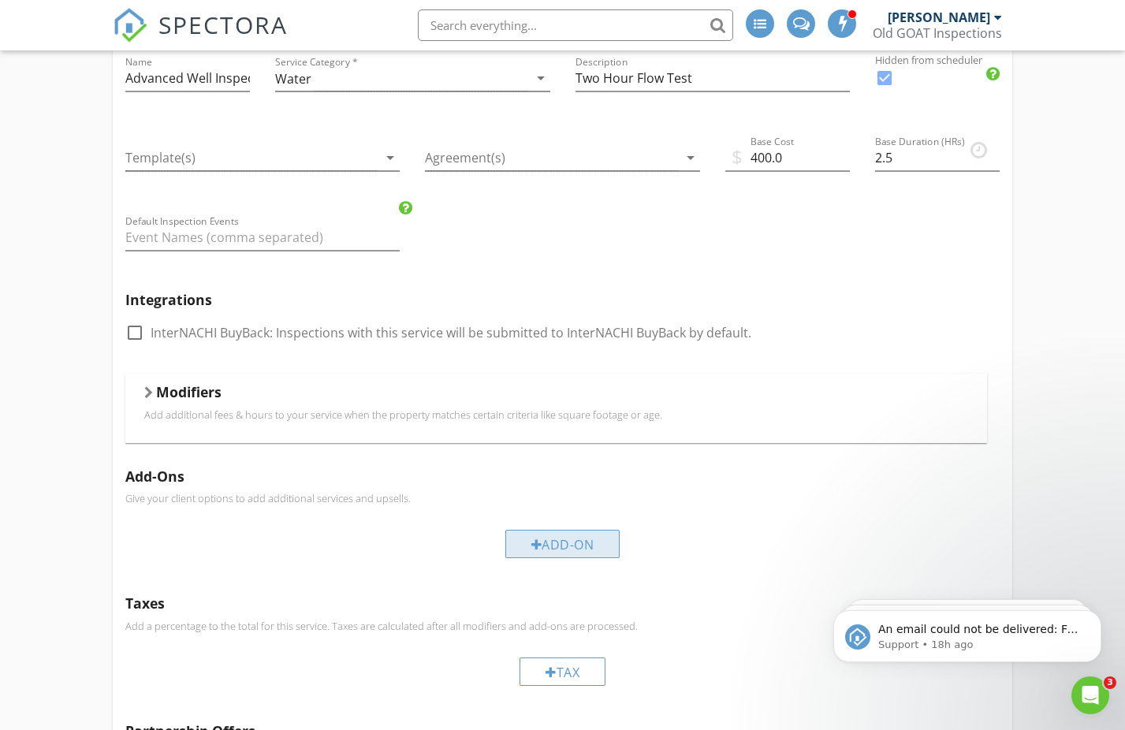
click at [554, 544] on div "Add-On" at bounding box center [562, 544] width 115 height 28
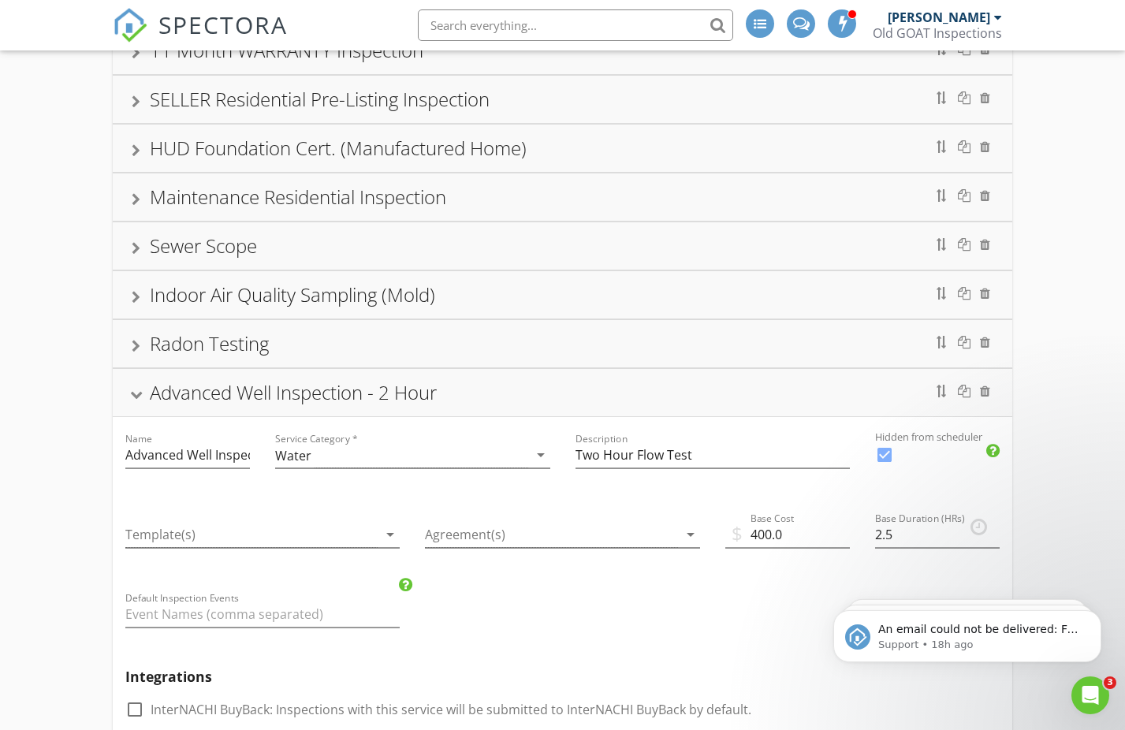
scroll to position [251, 0]
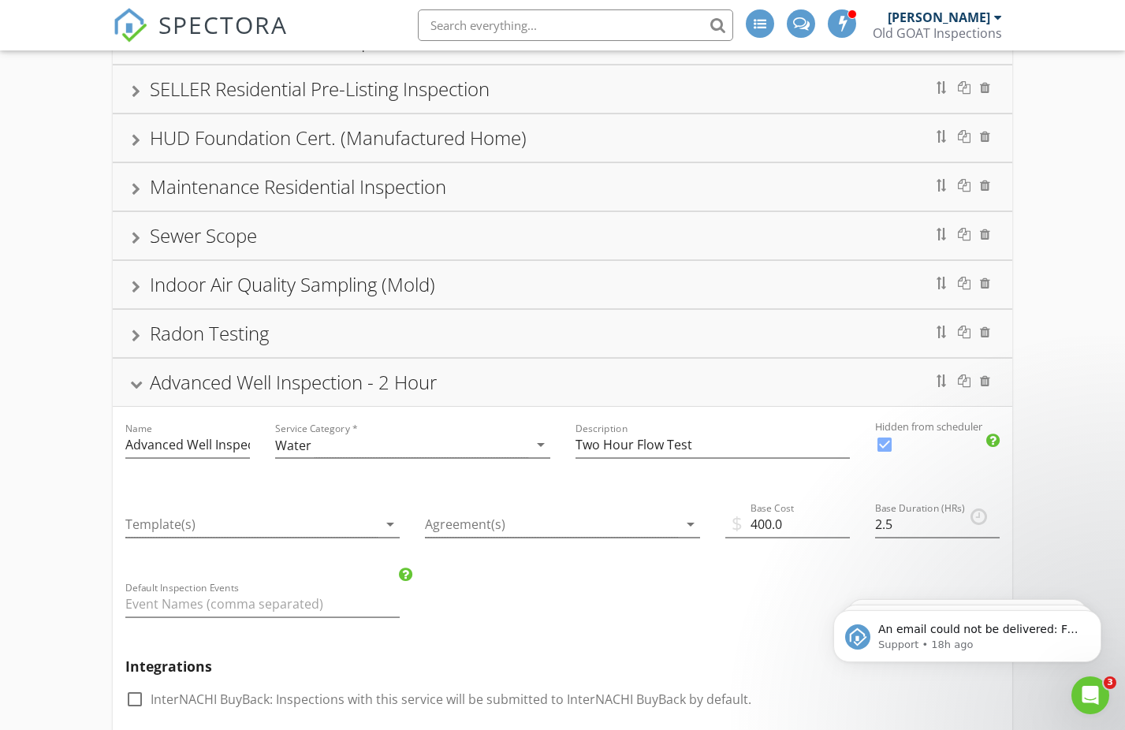
click at [136, 378] on div "Advanced Well Inspection - 2 Hour" at bounding box center [563, 382] width 862 height 28
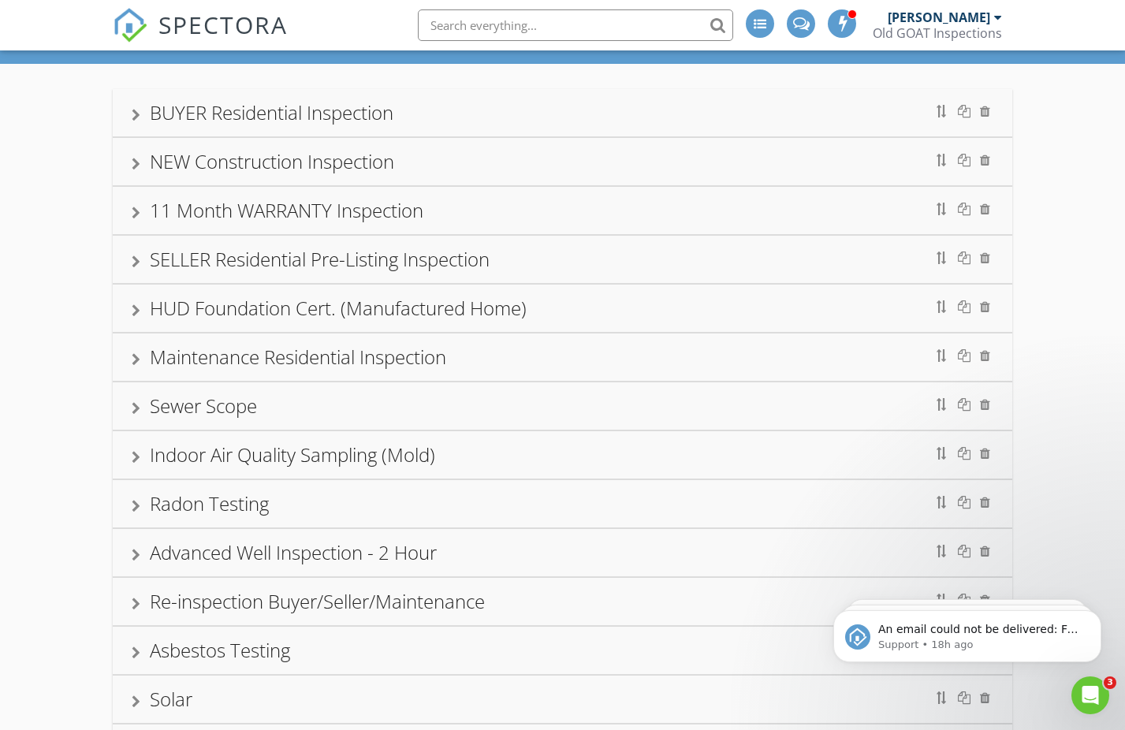
scroll to position [77, 0]
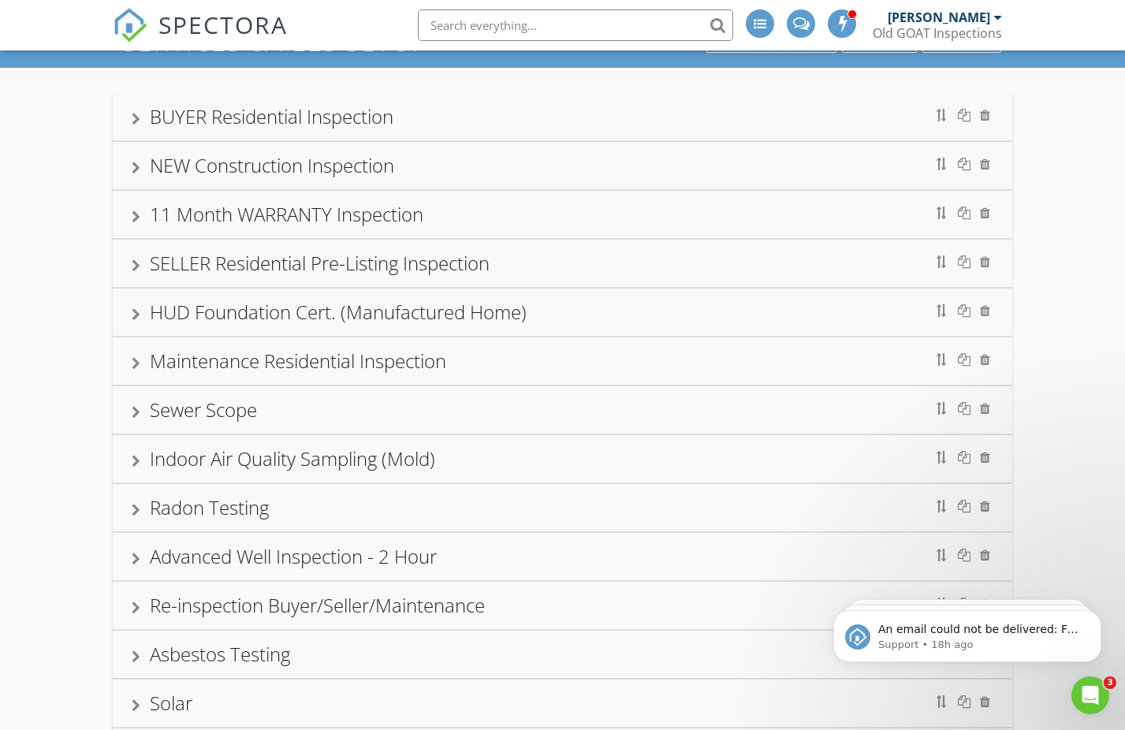
click at [136, 124] on div at bounding box center [136, 119] width 9 height 13
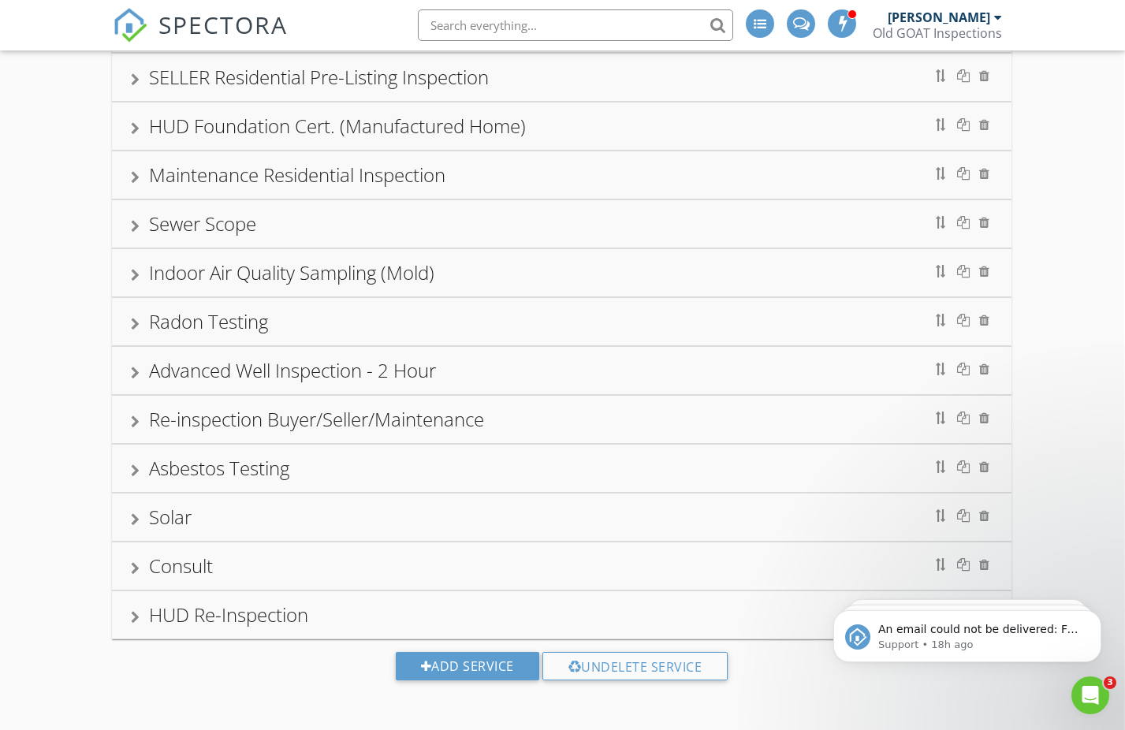
scroll to position [3766, 1]
click at [180, 379] on div "Advanced Well Inspection - 2 Hour" at bounding box center [292, 370] width 287 height 26
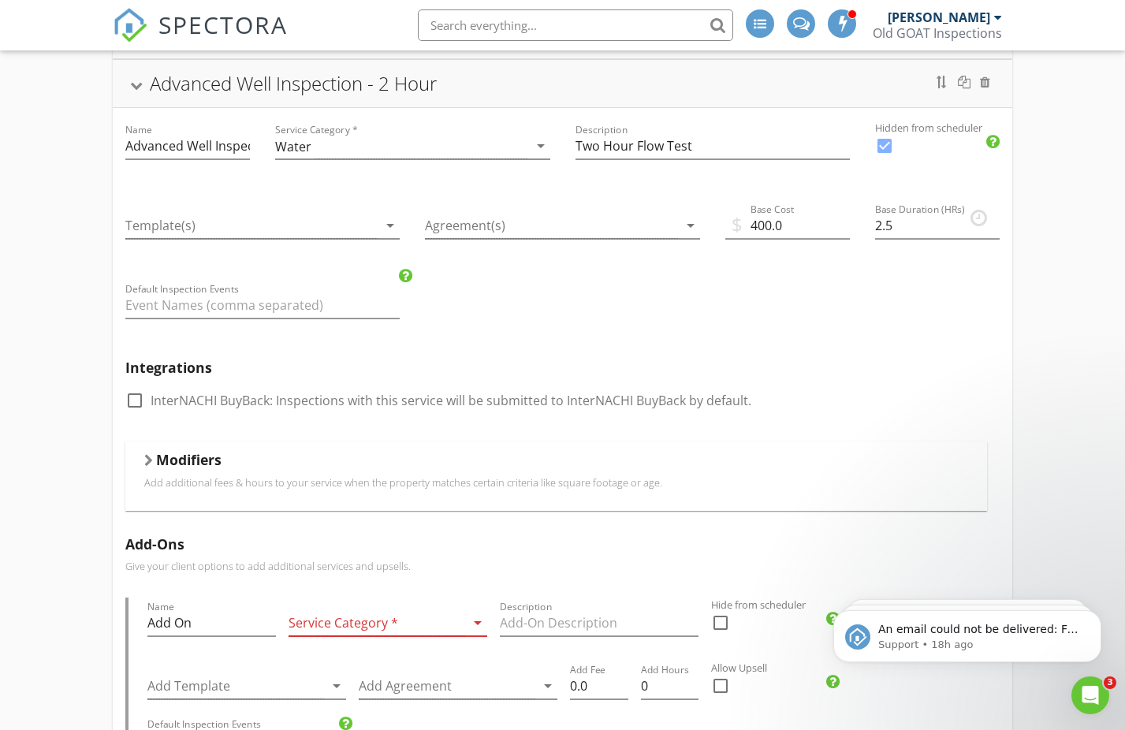
scroll to position [555, 0]
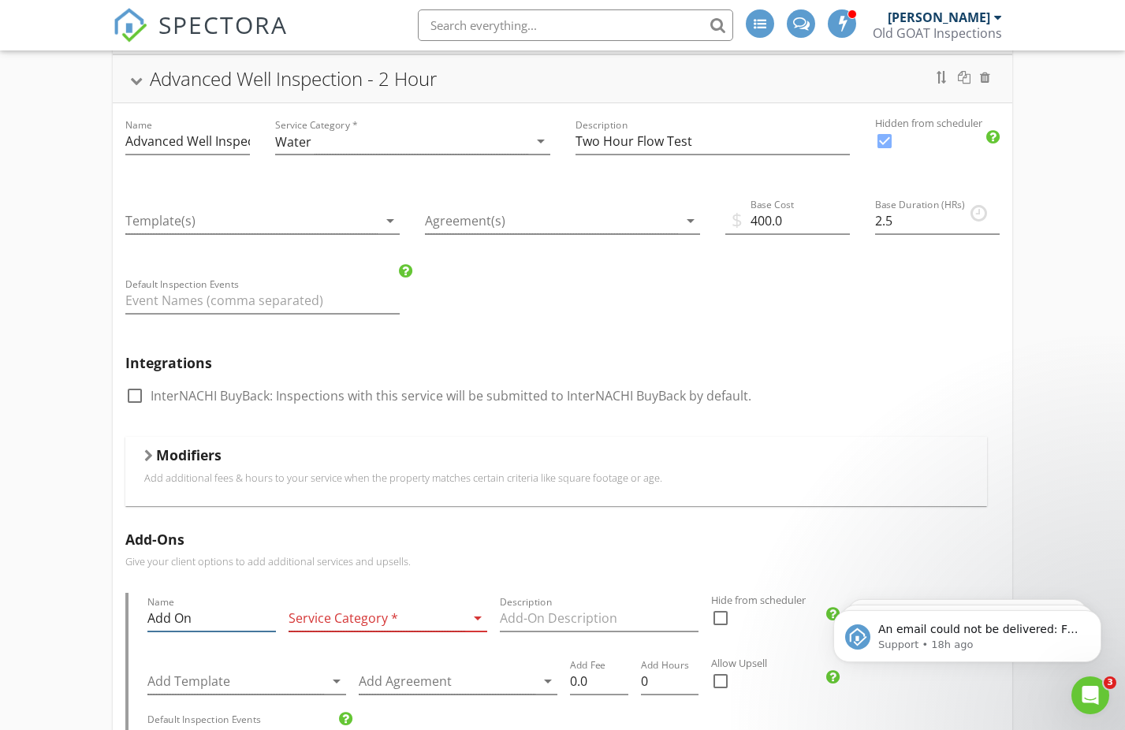
click at [181, 628] on input "Add On" at bounding box center [211, 618] width 128 height 26
type input "A"
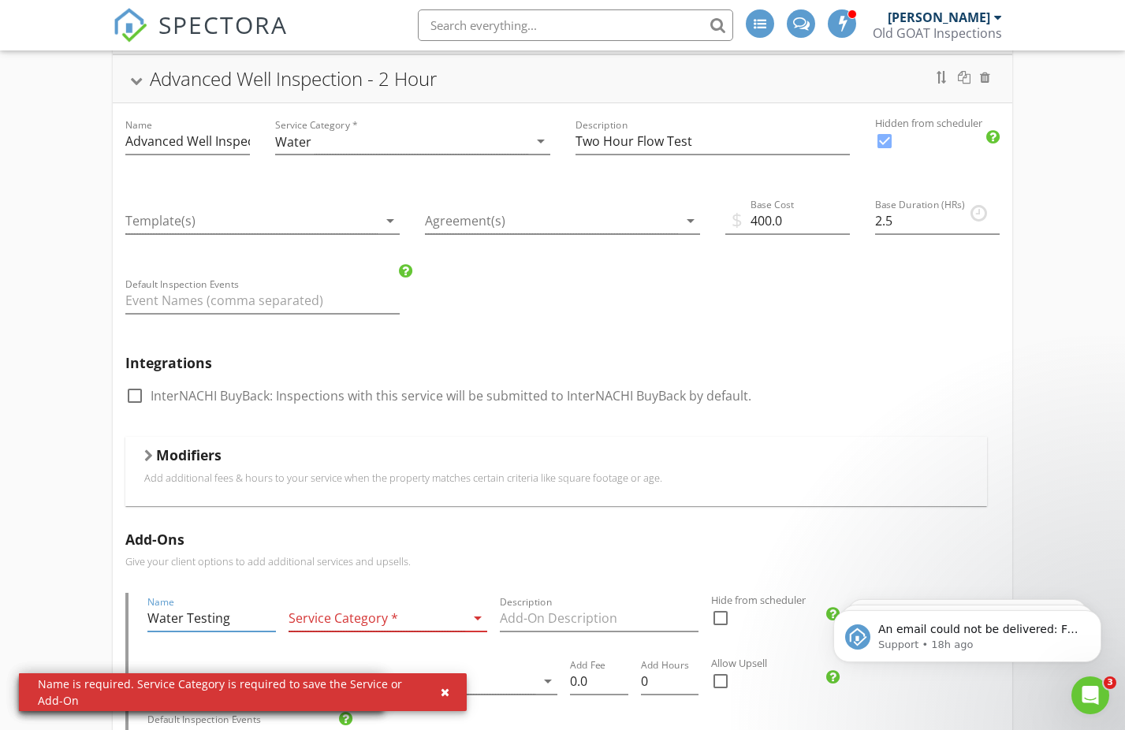
type input "Water Testing"
click at [429, 622] on div at bounding box center [376, 618] width 177 height 26
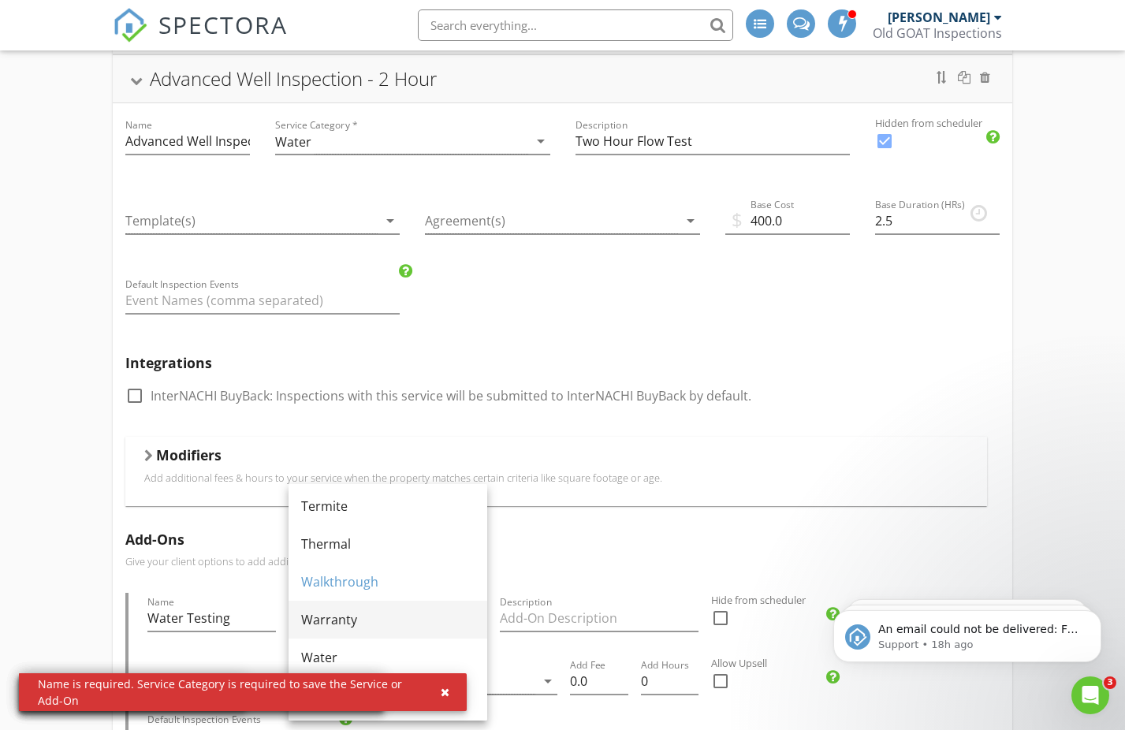
scroll to position [949, 0]
click at [327, 657] on div "Water" at bounding box center [387, 657] width 173 height 19
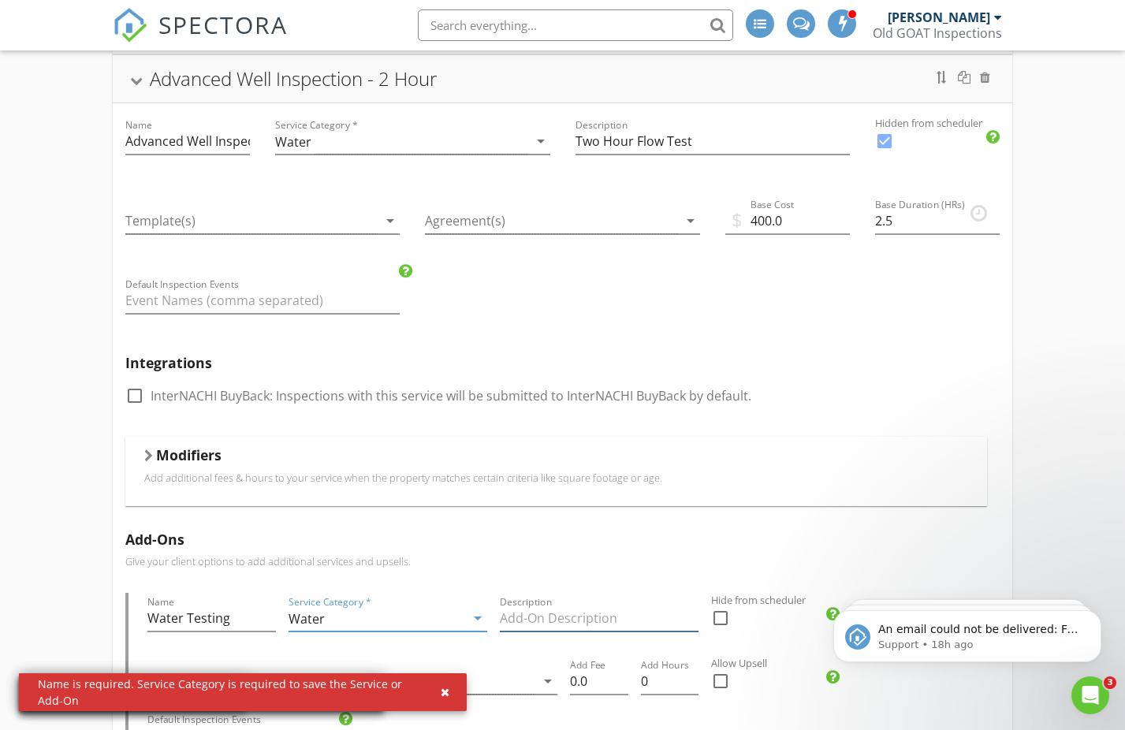
click at [523, 616] on input "Description" at bounding box center [599, 618] width 199 height 26
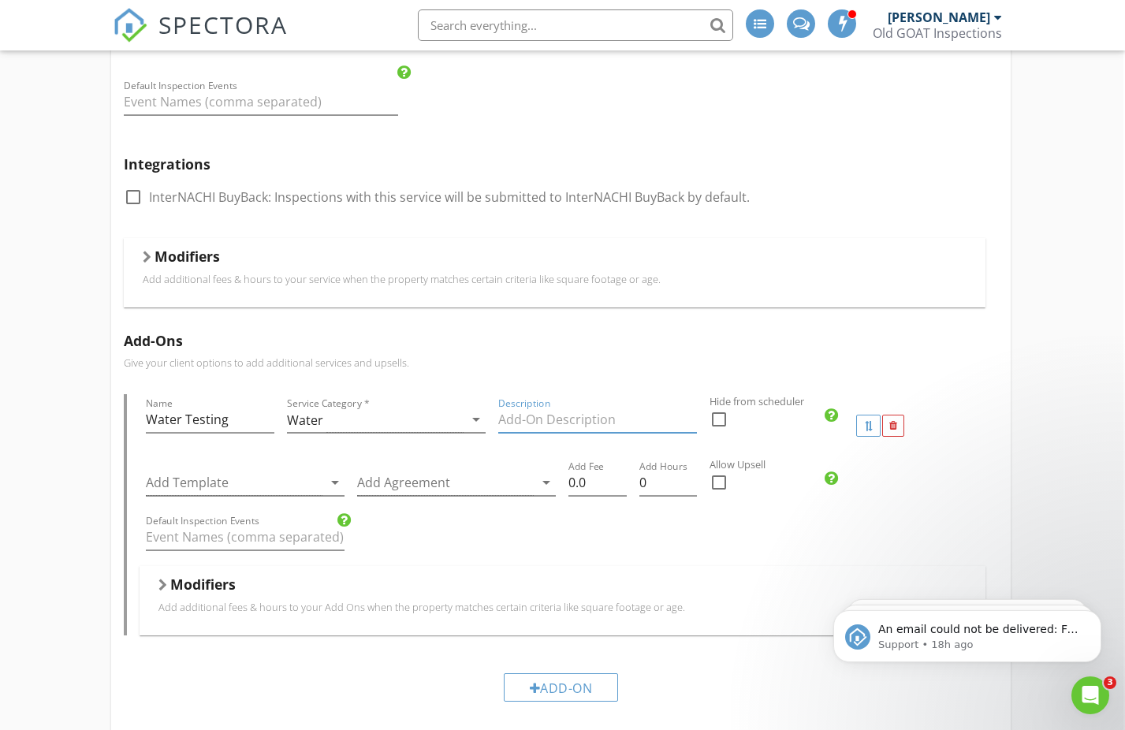
scroll to position [738, 2]
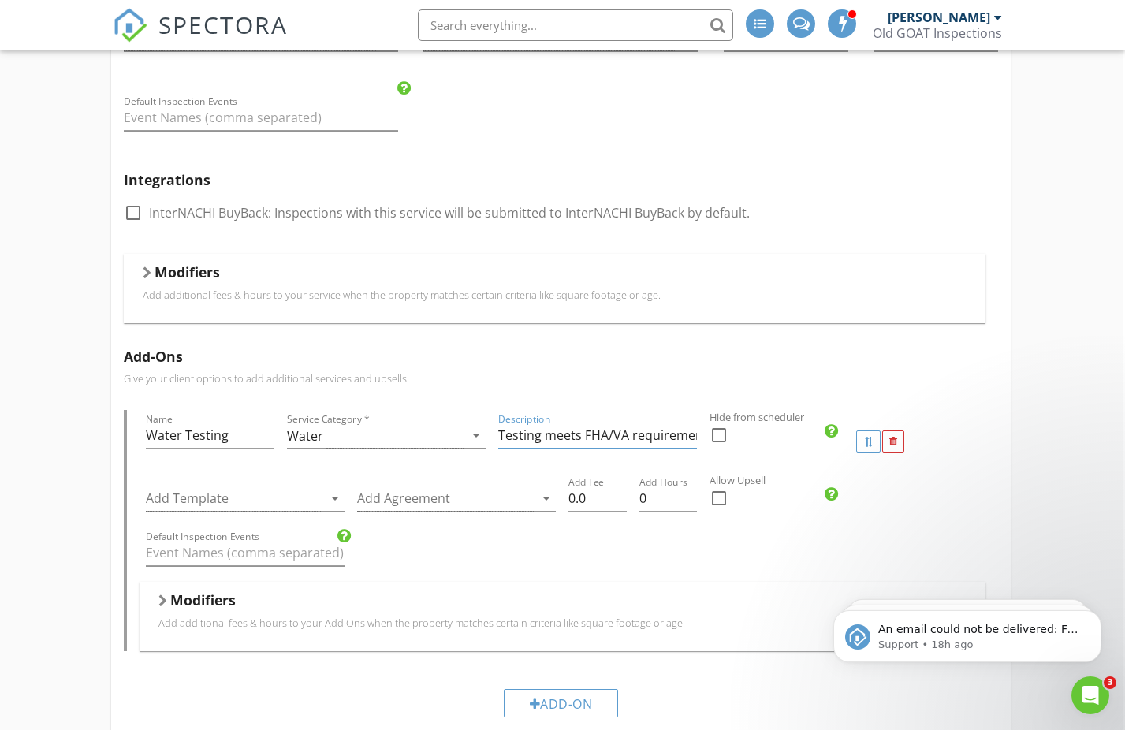
type input "Testing meets FHA/VA requirements"
drag, startPoint x: 497, startPoint y: 428, endPoint x: 571, endPoint y: 497, distance: 100.4
click at [571, 497] on input "0.0" at bounding box center [597, 499] width 58 height 26
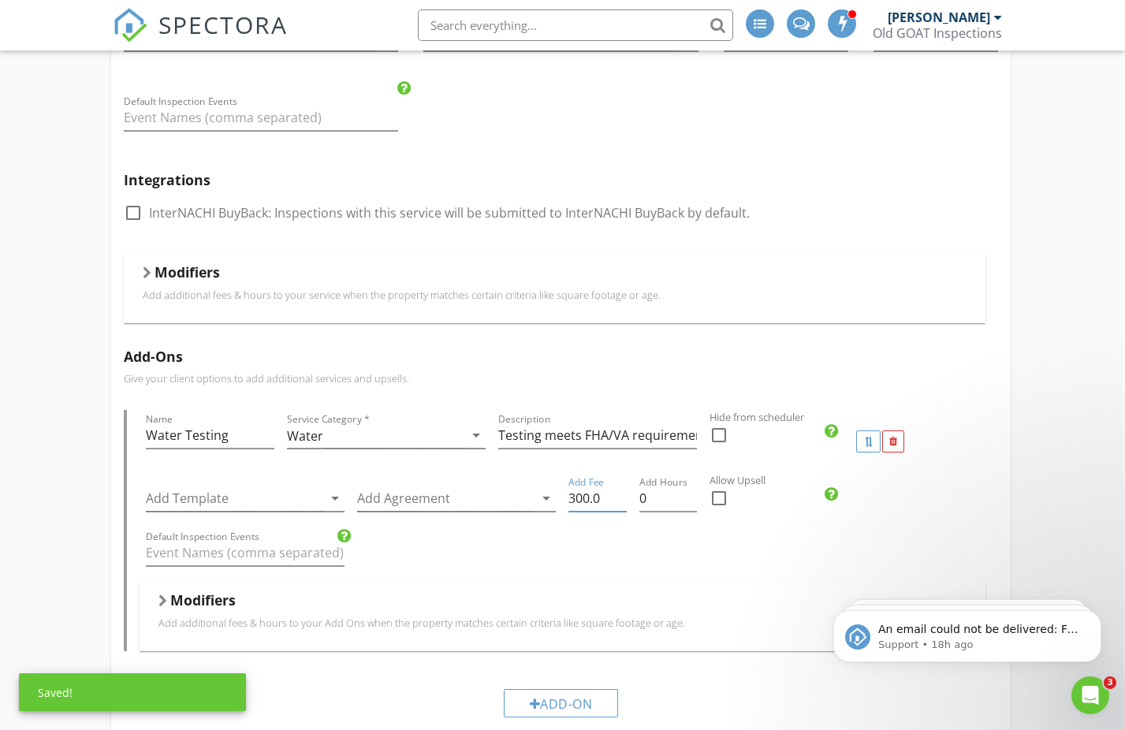
type input "300.0"
click at [586, 552] on div "Default Inspection Events" at bounding box center [563, 554] width 847 height 54
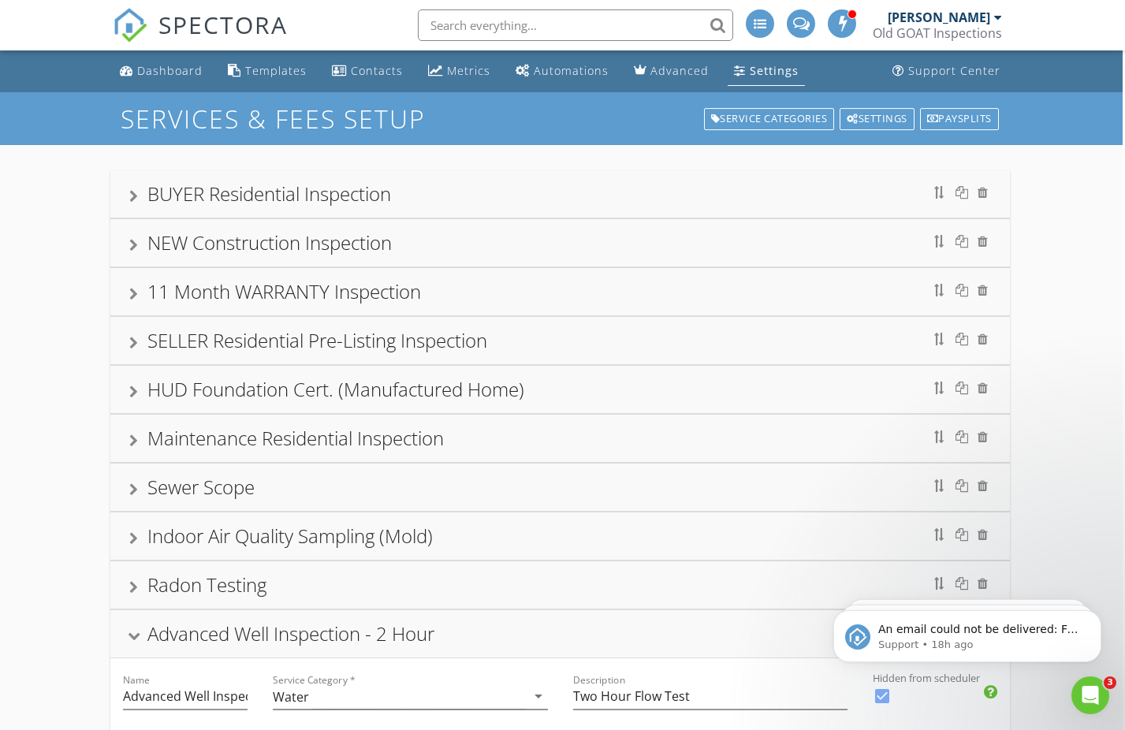
scroll to position [0, 2]
click at [182, 203] on div "BUYER Residential Inspection" at bounding box center [269, 193] width 244 height 26
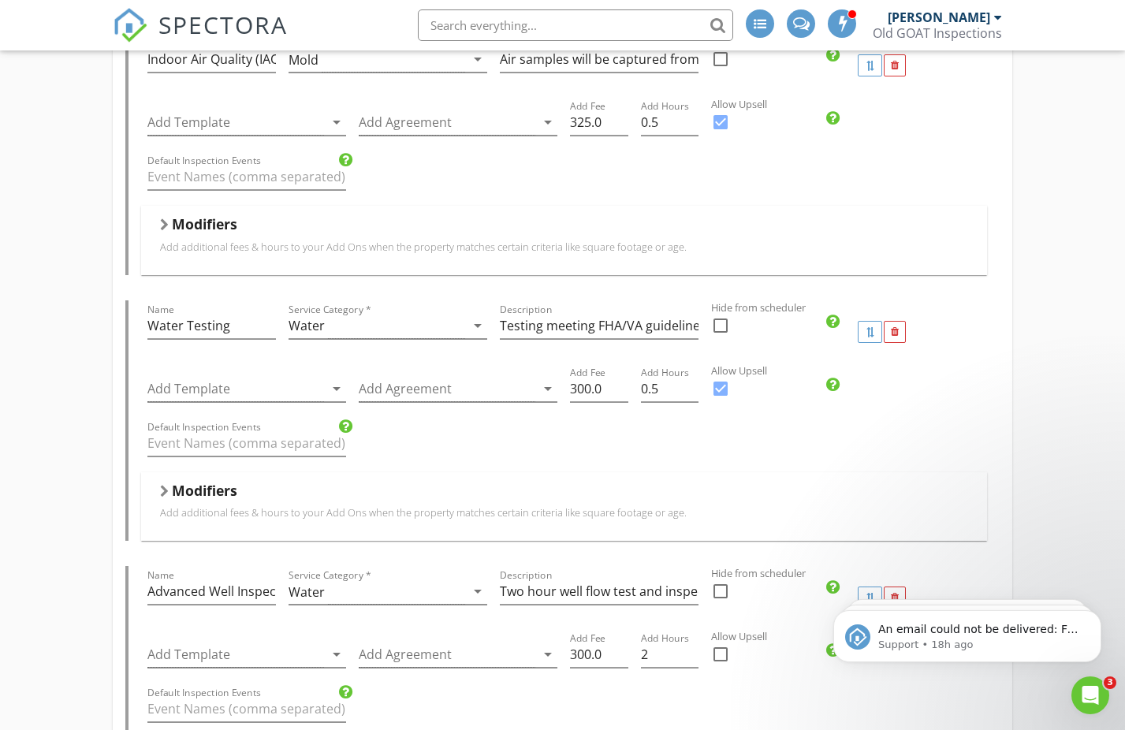
scroll to position [1207, 0]
drag, startPoint x: 500, startPoint y: 323, endPoint x: 771, endPoint y: 333, distance: 271.3
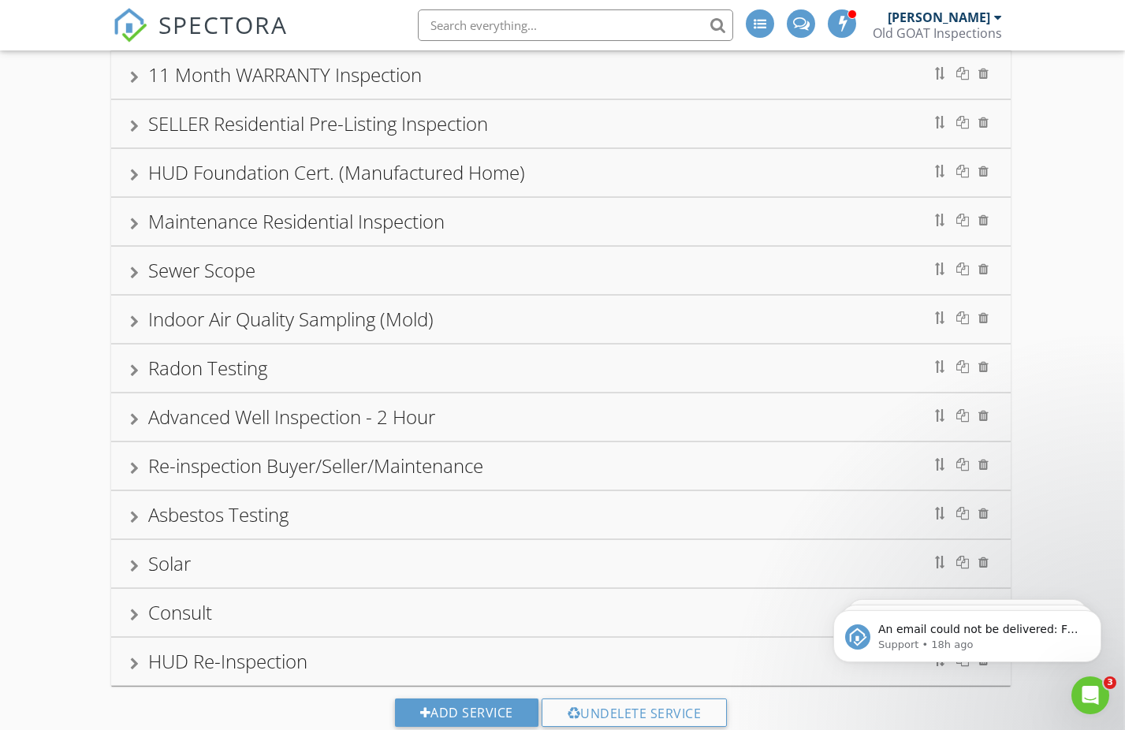
scroll to position [3712, 2]
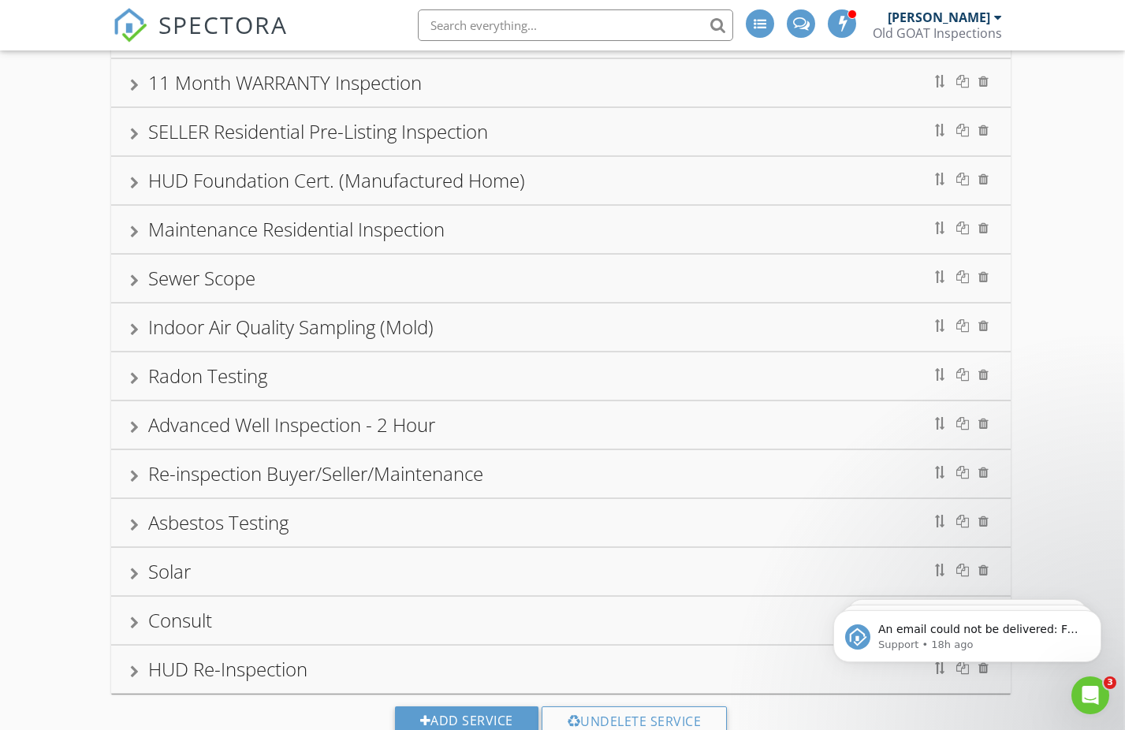
click at [266, 422] on div "Advanced Well Inspection - 2 Hour" at bounding box center [291, 424] width 287 height 26
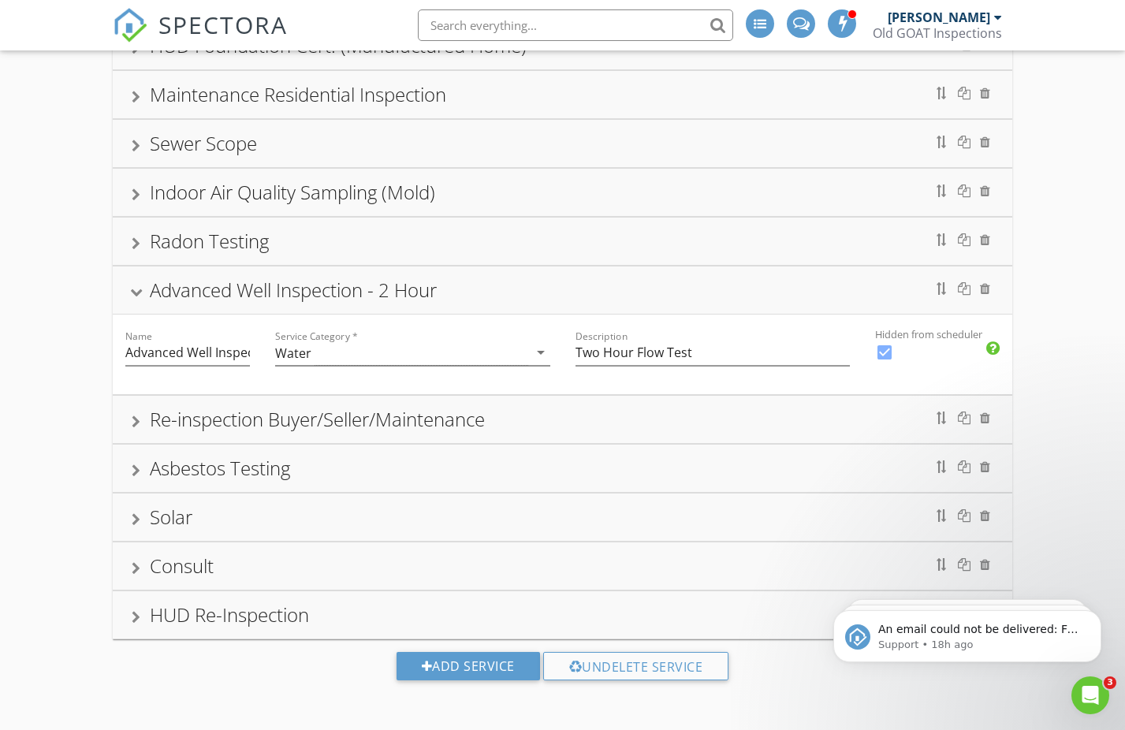
scroll to position [344, 0]
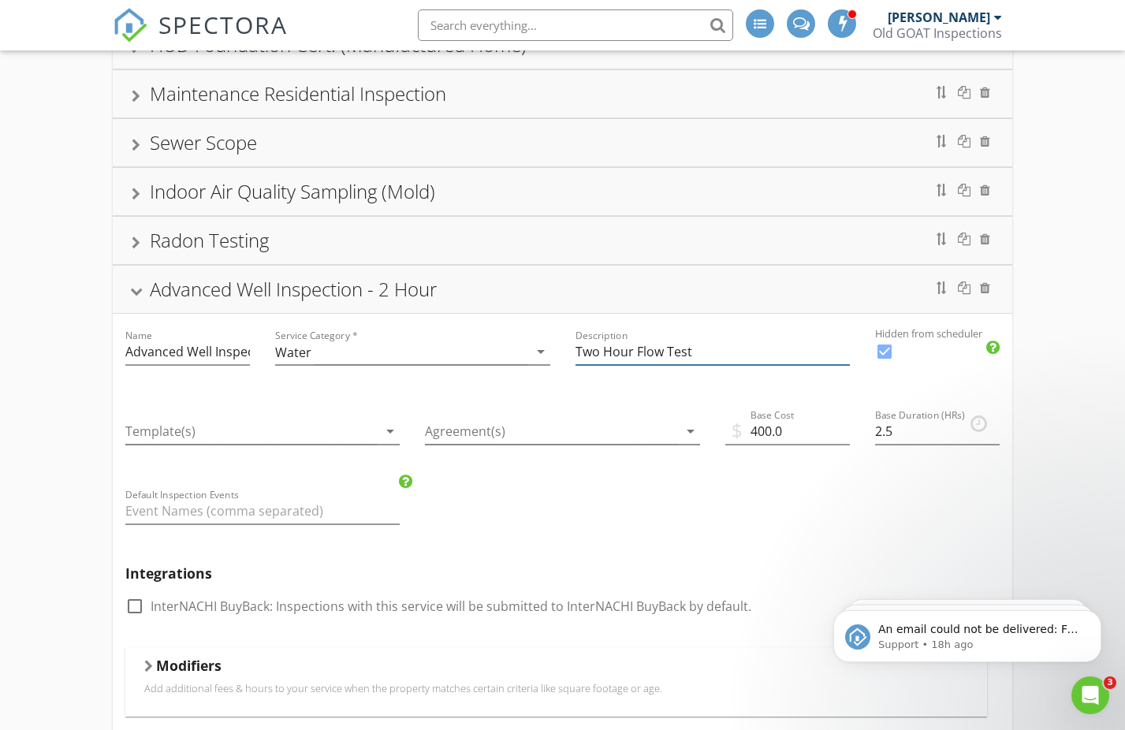
click at [708, 353] on input "Two Hour Flow Test" at bounding box center [712, 352] width 275 height 26
paste input "esting meeting FHA/VA guidelines including the presence of lead. 72 hour turnar…"
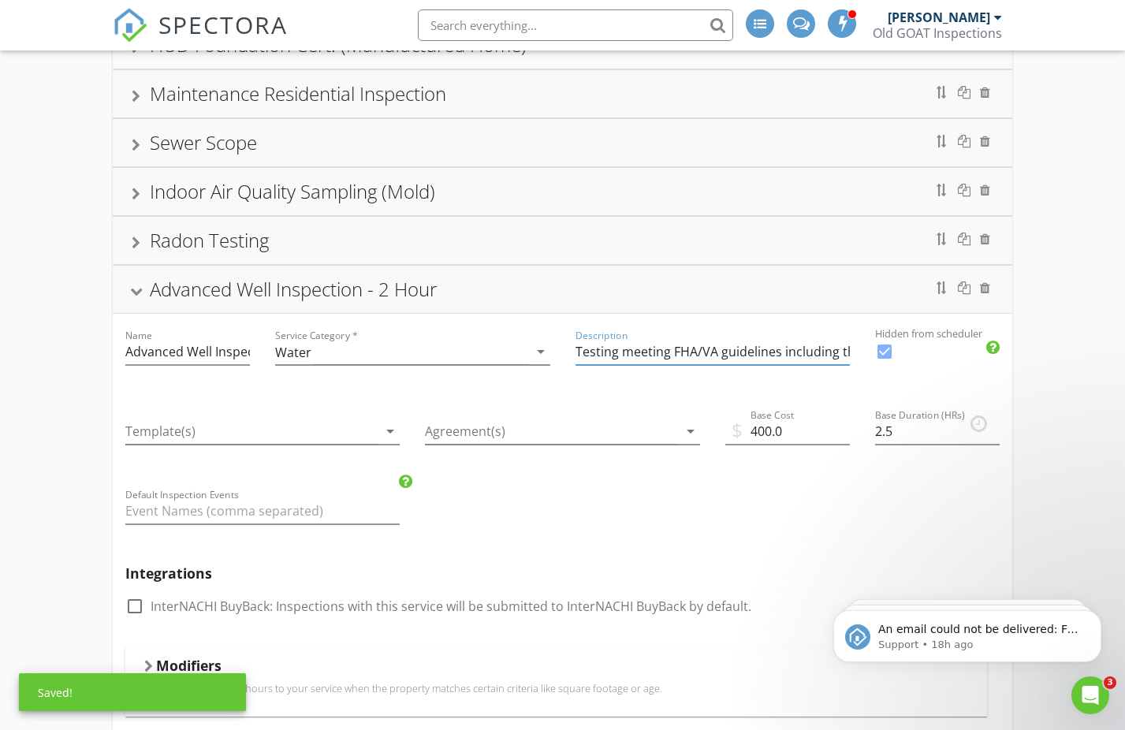
type input "Testing meeting FHA/VA guidelines including the presence of lead. 72 hour turna…"
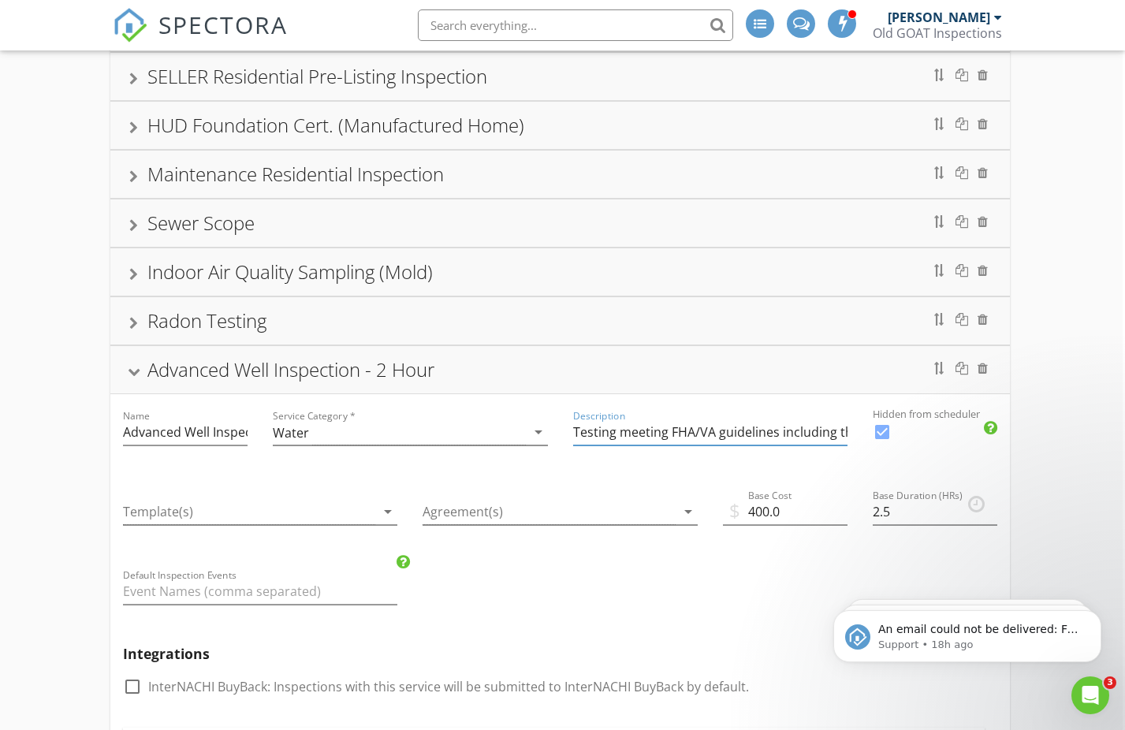
scroll to position [368, 2]
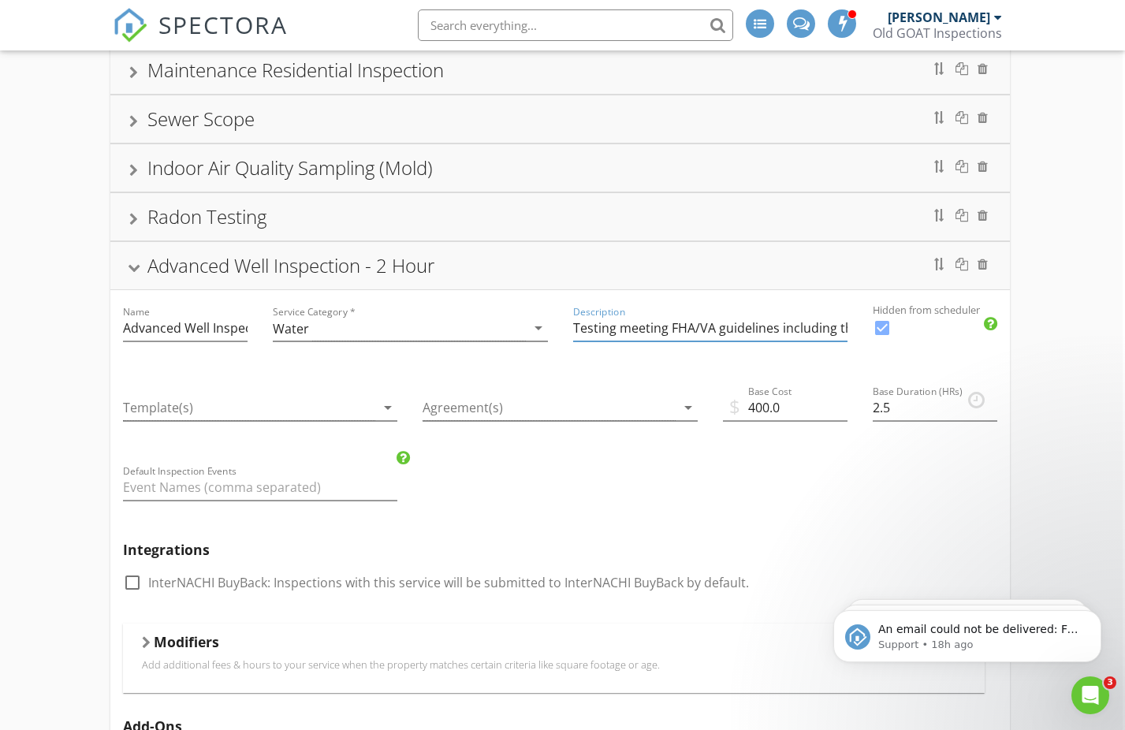
click at [575, 331] on input "Testing meeting FHA/VA guidelines including the presence of lead. 72 hour turna…" at bounding box center [710, 328] width 275 height 26
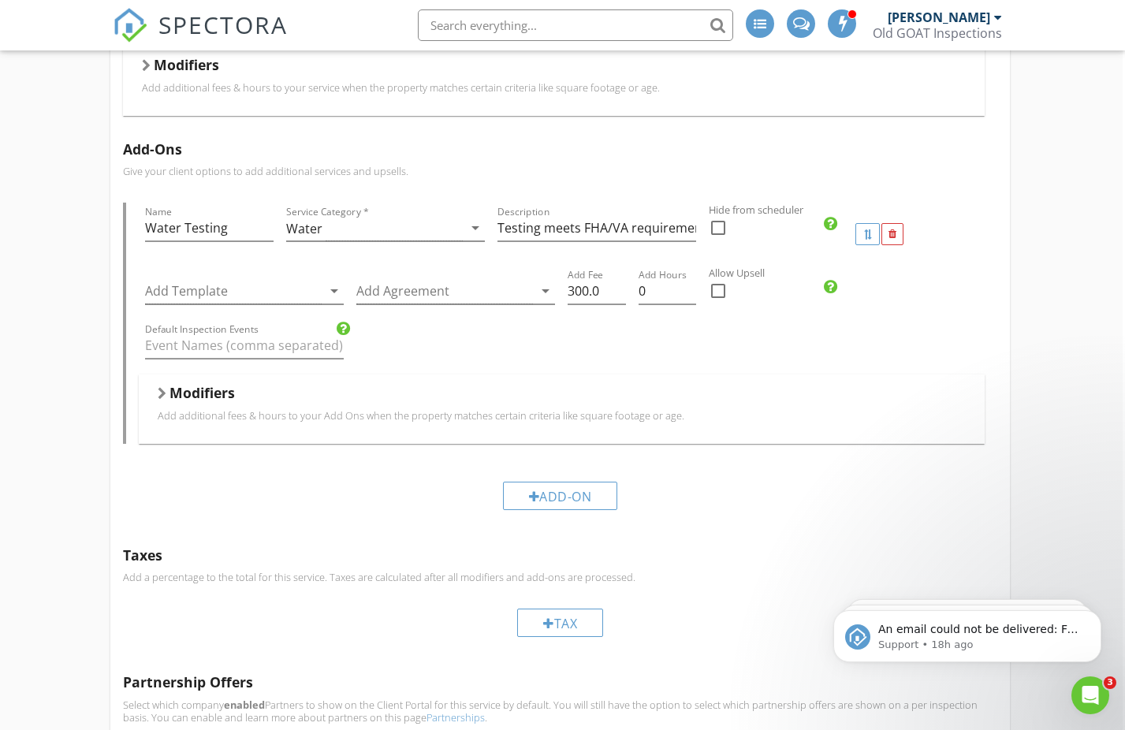
scroll to position [943, 2]
click at [520, 236] on input "Testing meets FHA/VA requirements" at bounding box center [596, 231] width 199 height 26
paste input "ing FHA/VA guidelines including the presence of lead. 72 hour turnaround. ***On…"
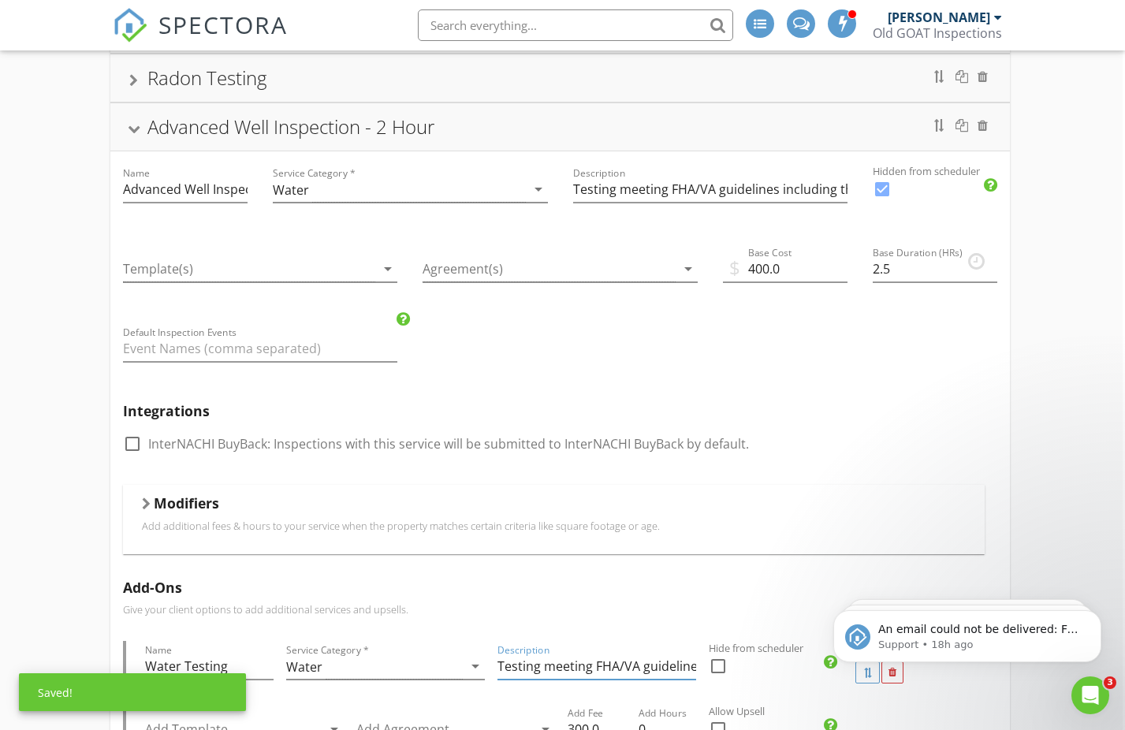
scroll to position [487, 3]
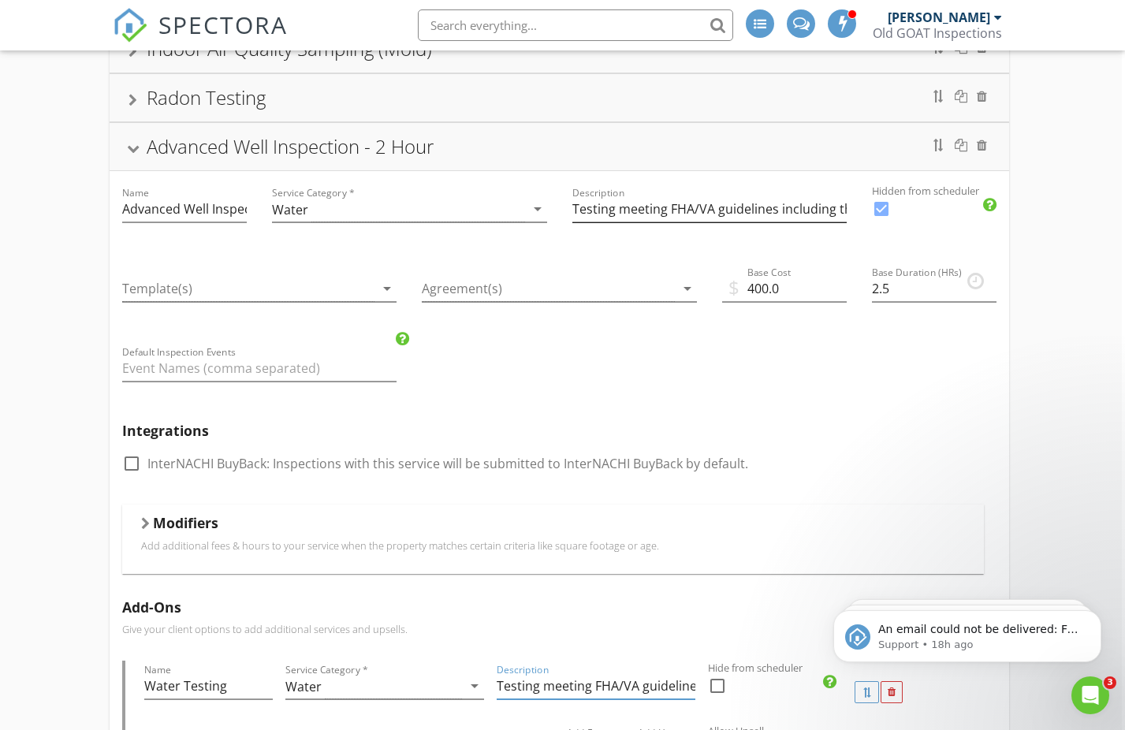
type input "Testing meeting FHA/VA guidelines including the presence of lead. 72 hour turna…"
drag, startPoint x: 573, startPoint y: 205, endPoint x: 895, endPoint y: 218, distance: 322.7
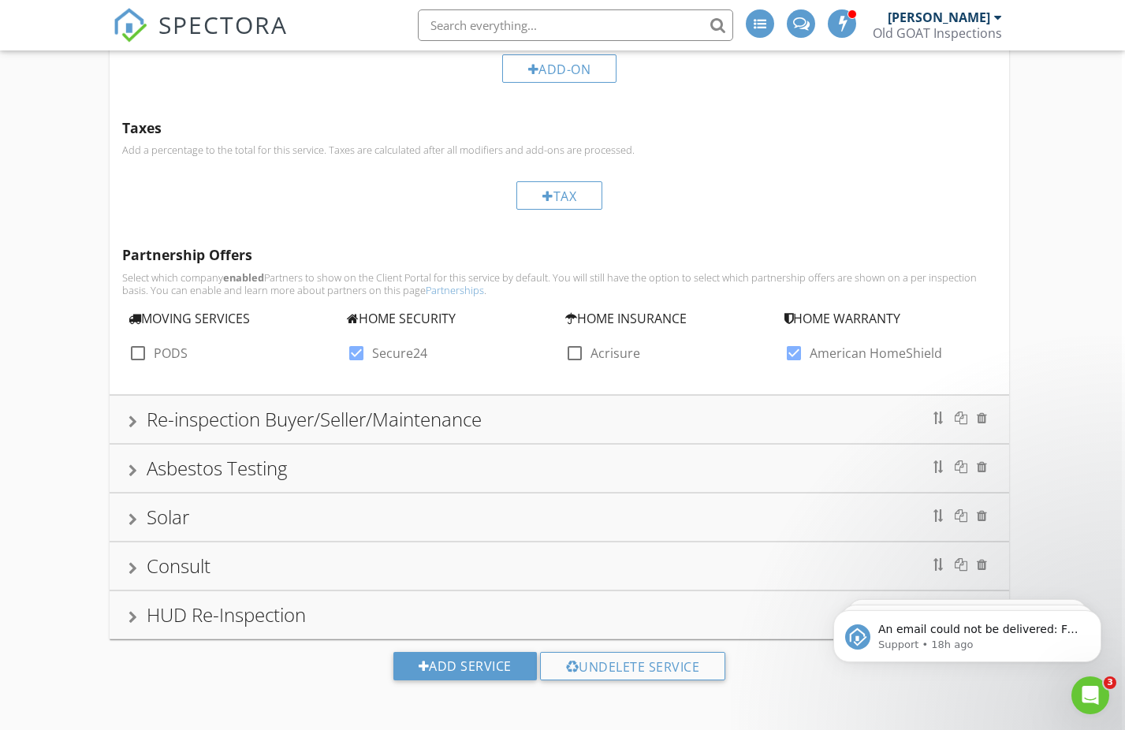
scroll to position [1371, 3]
type input "Two hour flow test and inspection of well components"
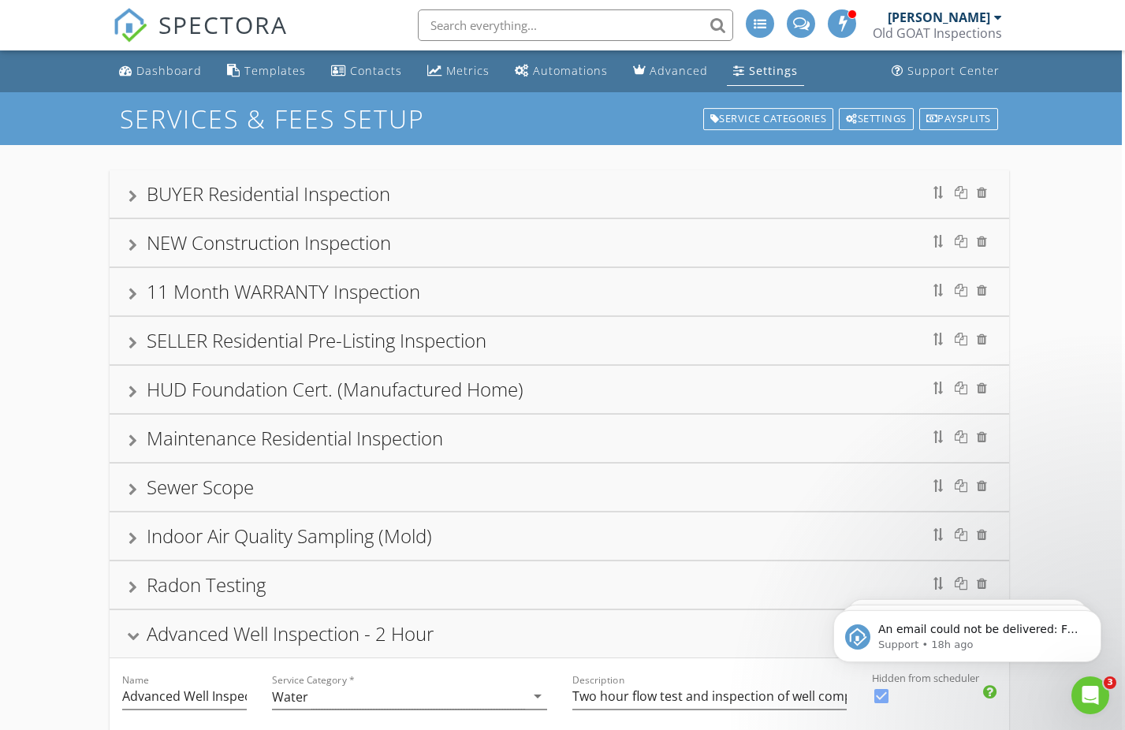
scroll to position [0, 3]
click at [154, 74] on div "Dashboard" at bounding box center [168, 70] width 65 height 15
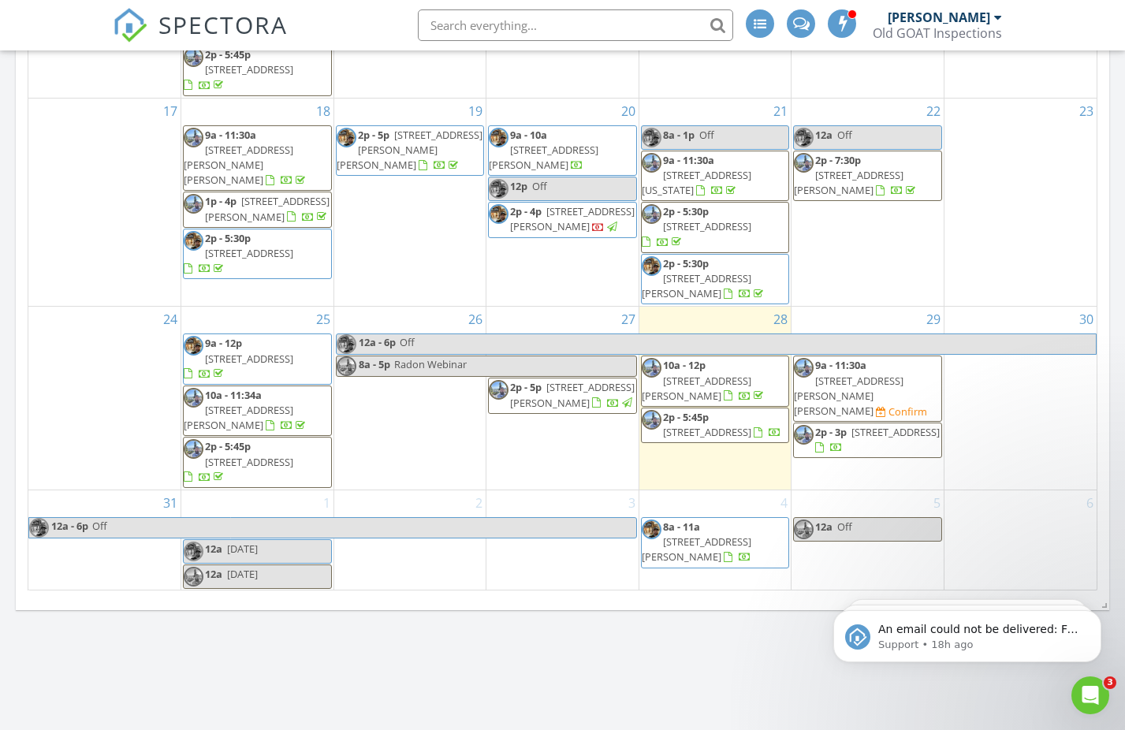
scroll to position [891, 0]
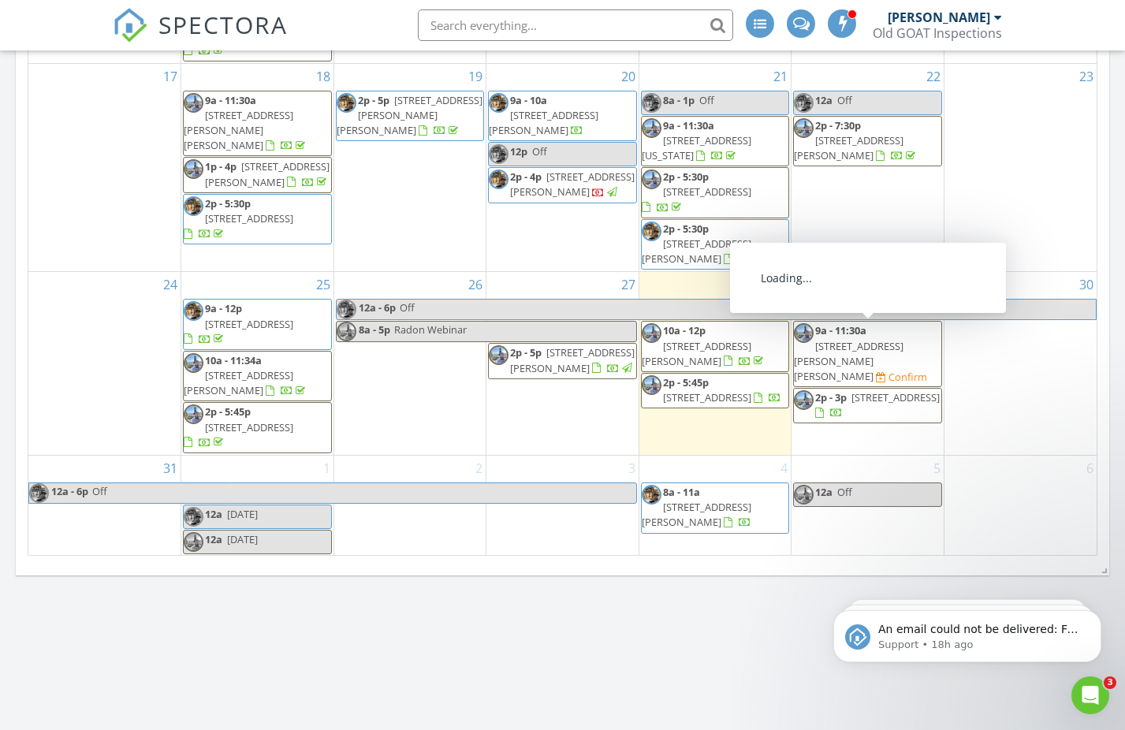
click at [883, 348] on span "[STREET_ADDRESS][PERSON_NAME][PERSON_NAME]" at bounding box center [849, 361] width 110 height 44
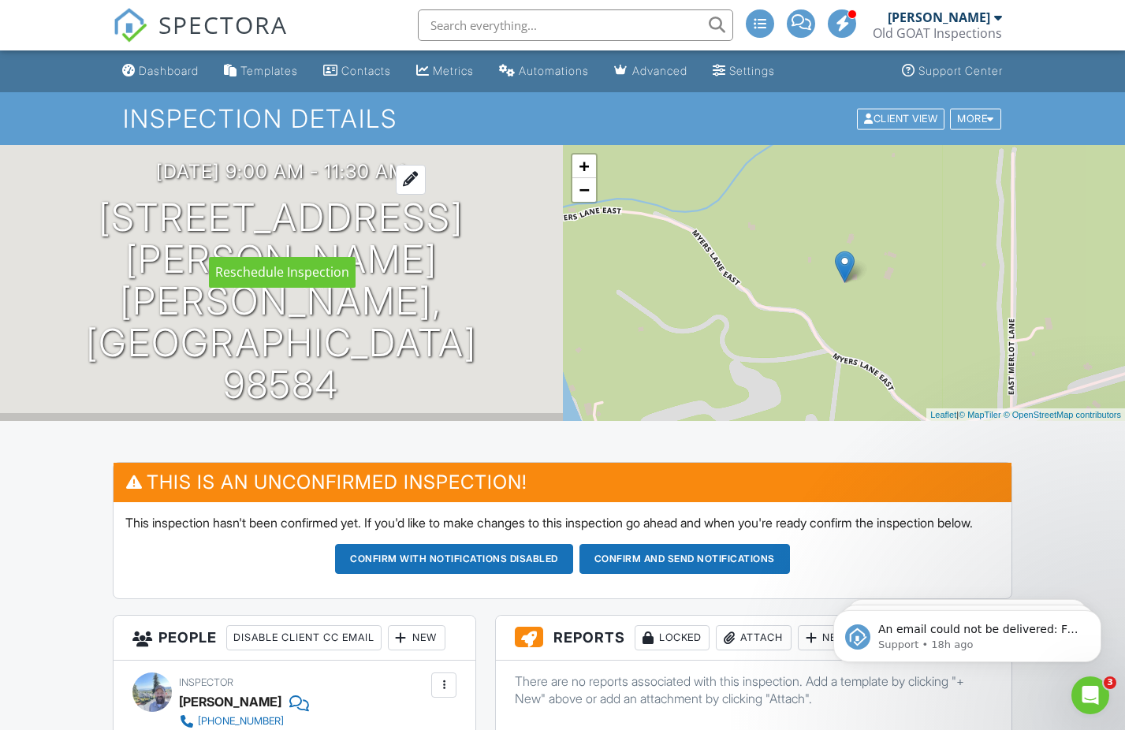
click at [426, 194] on div at bounding box center [411, 179] width 30 height 29
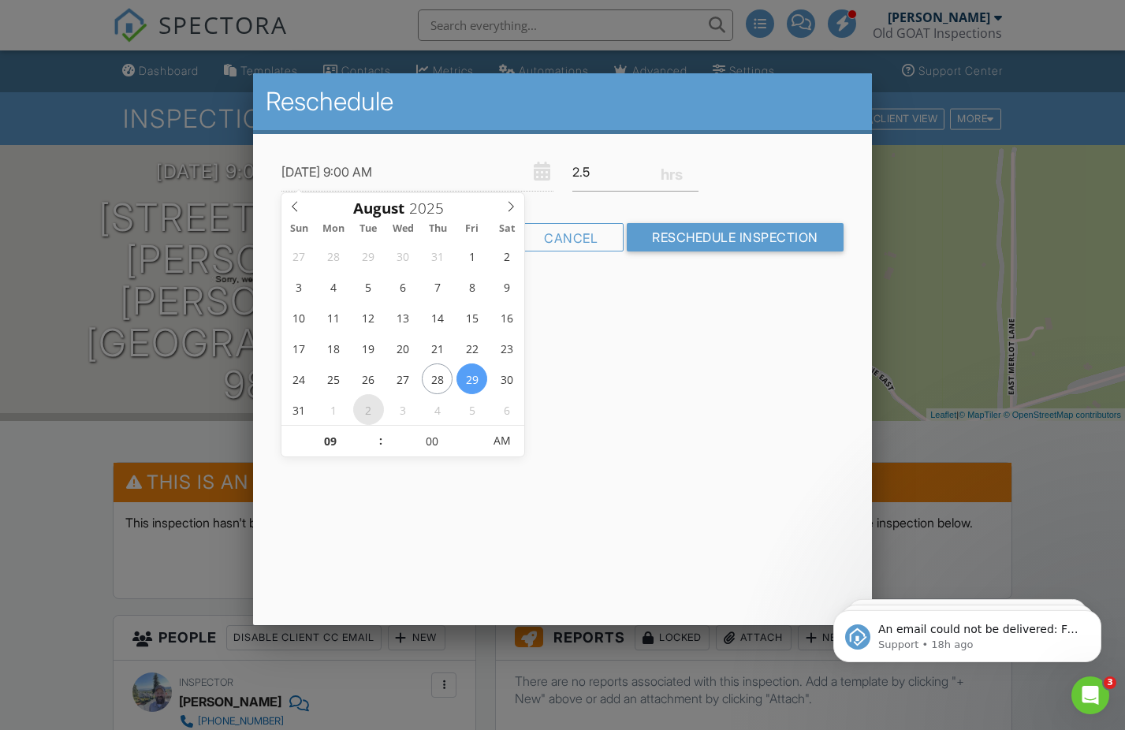
type input "[DATE] 9:00 AM"
click at [675, 527] on div "Reschedule 09/02/2025 9:00 AM 2.5 Warning: this date/time is in the past. Cance…" at bounding box center [562, 349] width 619 height 552
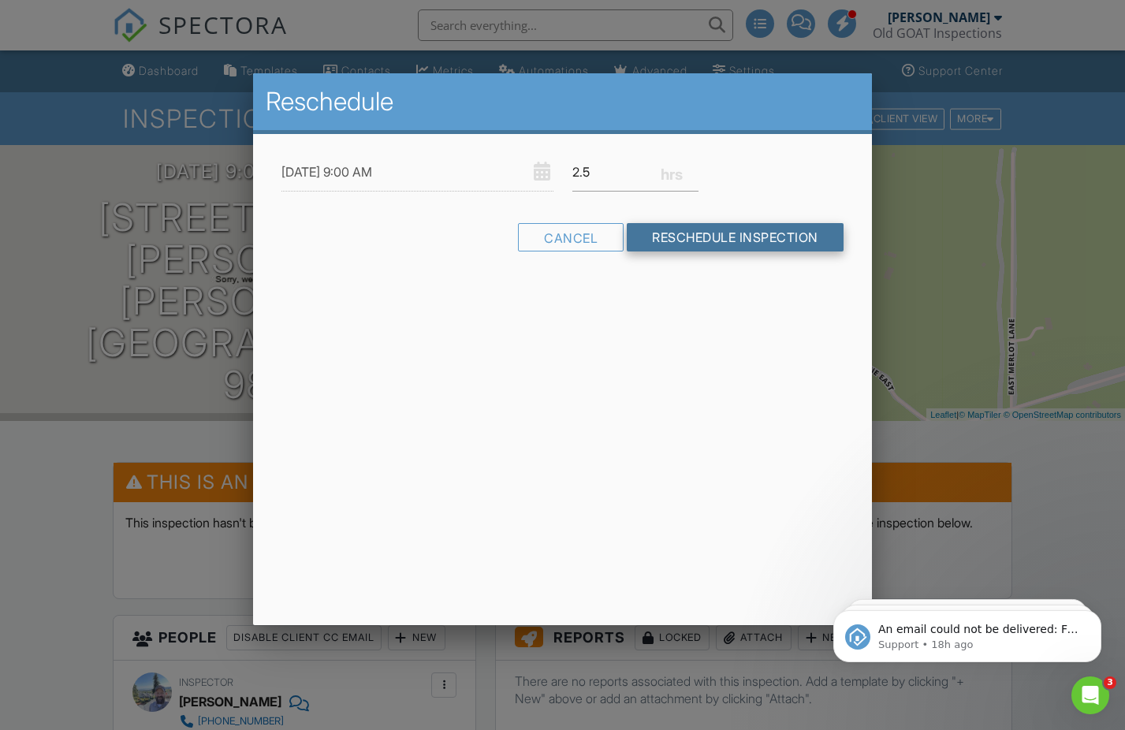
click at [687, 234] on input "Reschedule Inspection" at bounding box center [735, 237] width 217 height 28
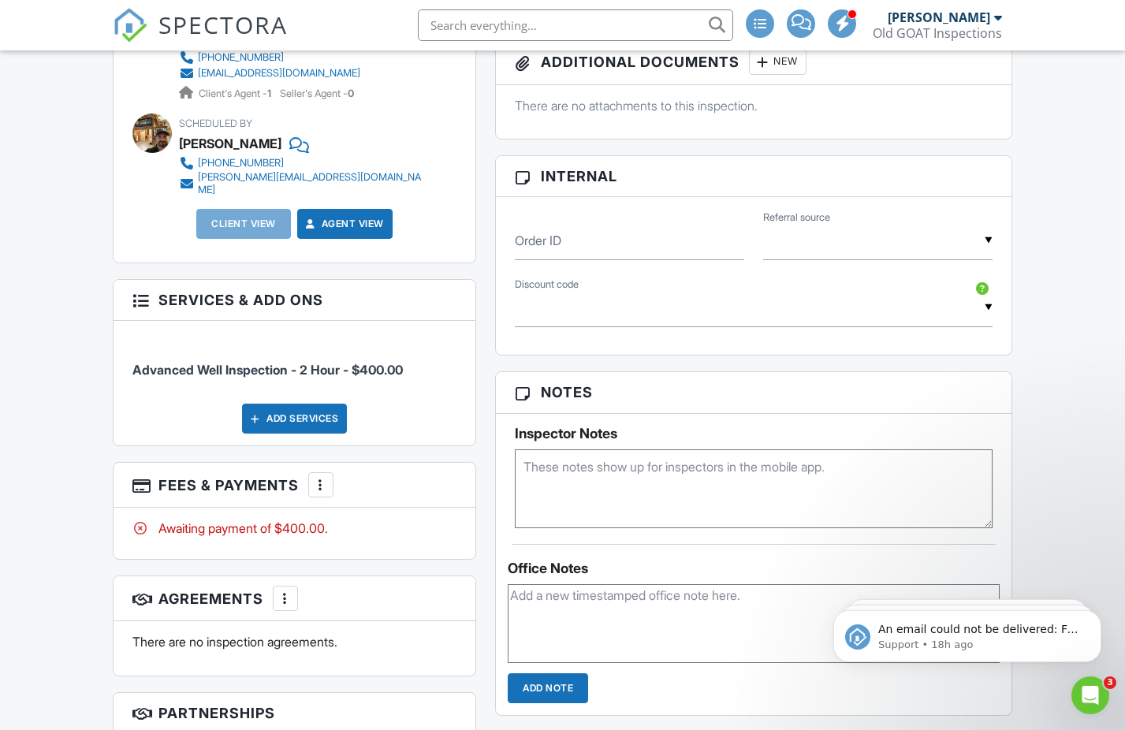
scroll to position [764, 0]
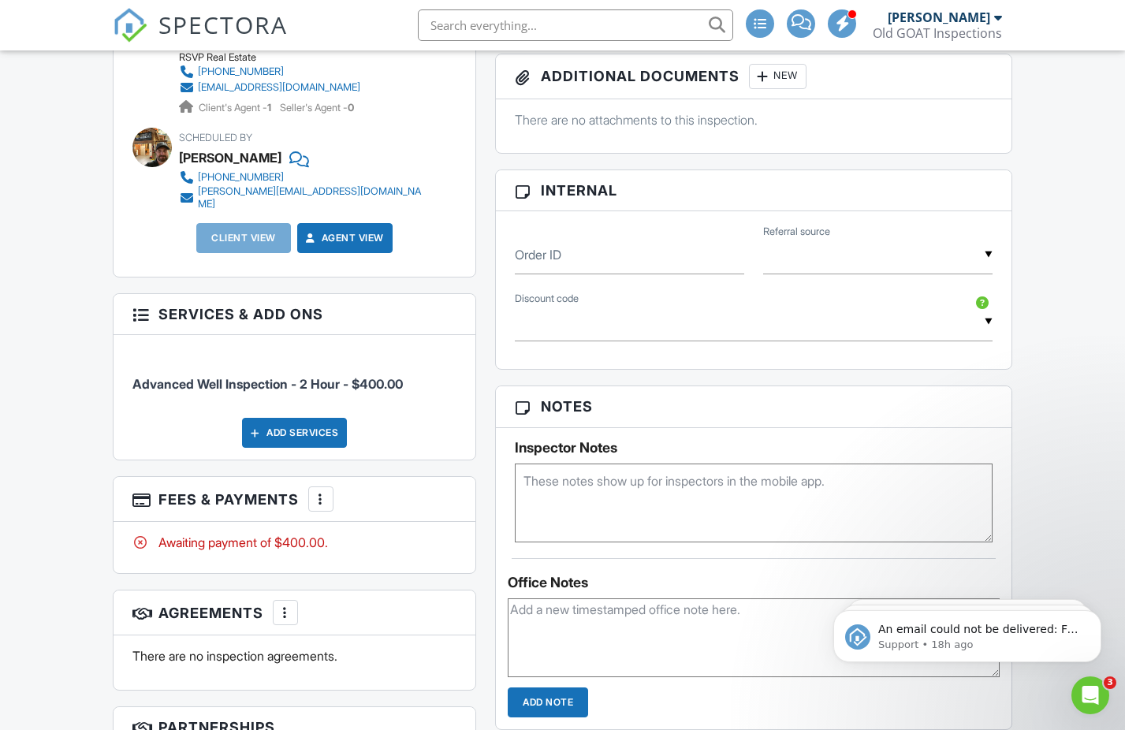
click at [281, 441] on div "Add Services" at bounding box center [294, 433] width 105 height 30
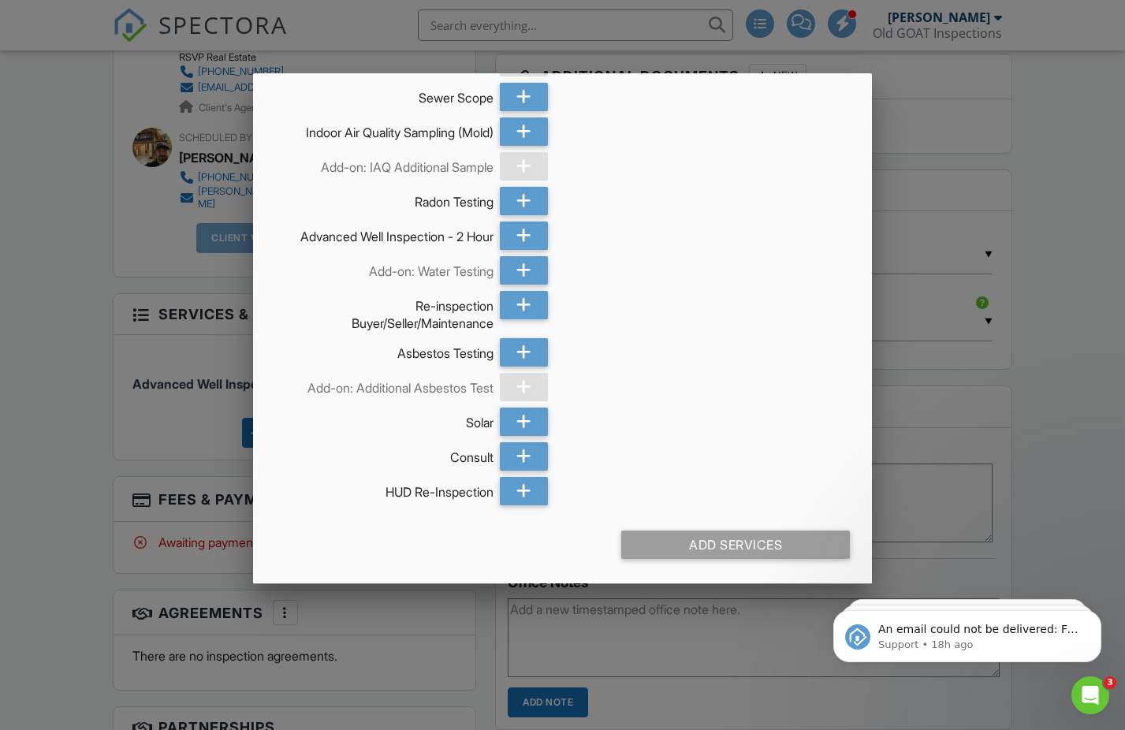
scroll to position [1905, 0]
click at [520, 285] on icon at bounding box center [523, 270] width 15 height 28
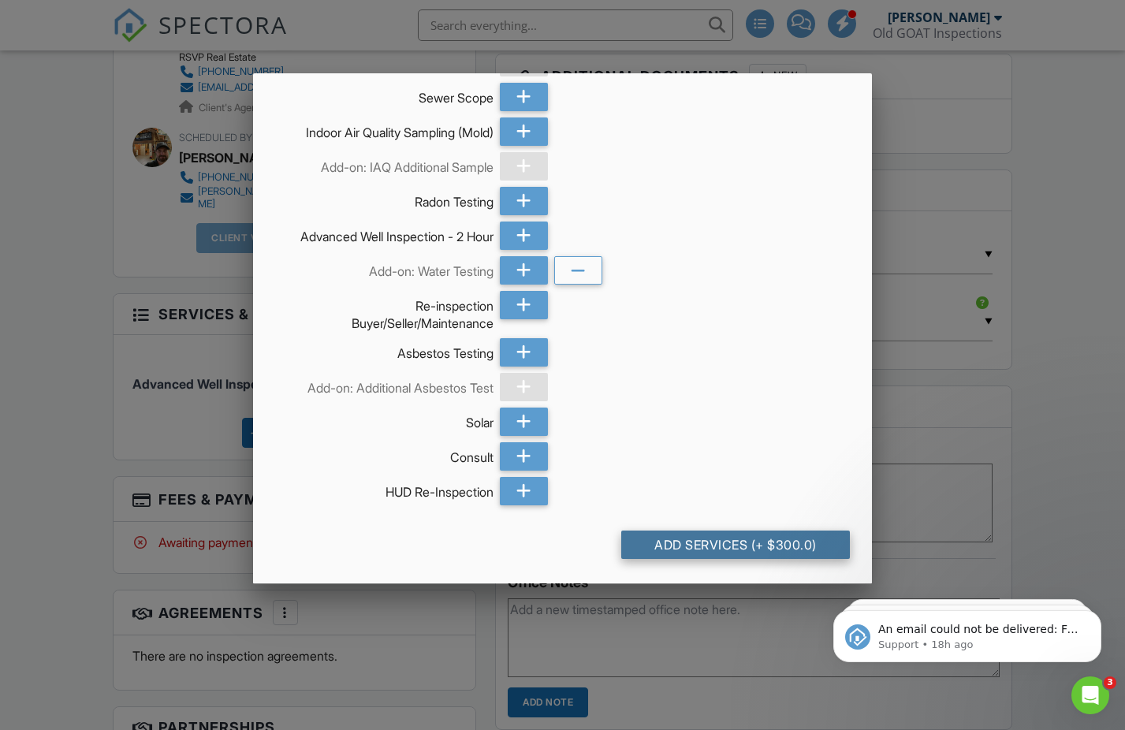
click at [696, 559] on div "Add Services (+ $300.0)" at bounding box center [735, 544] width 229 height 28
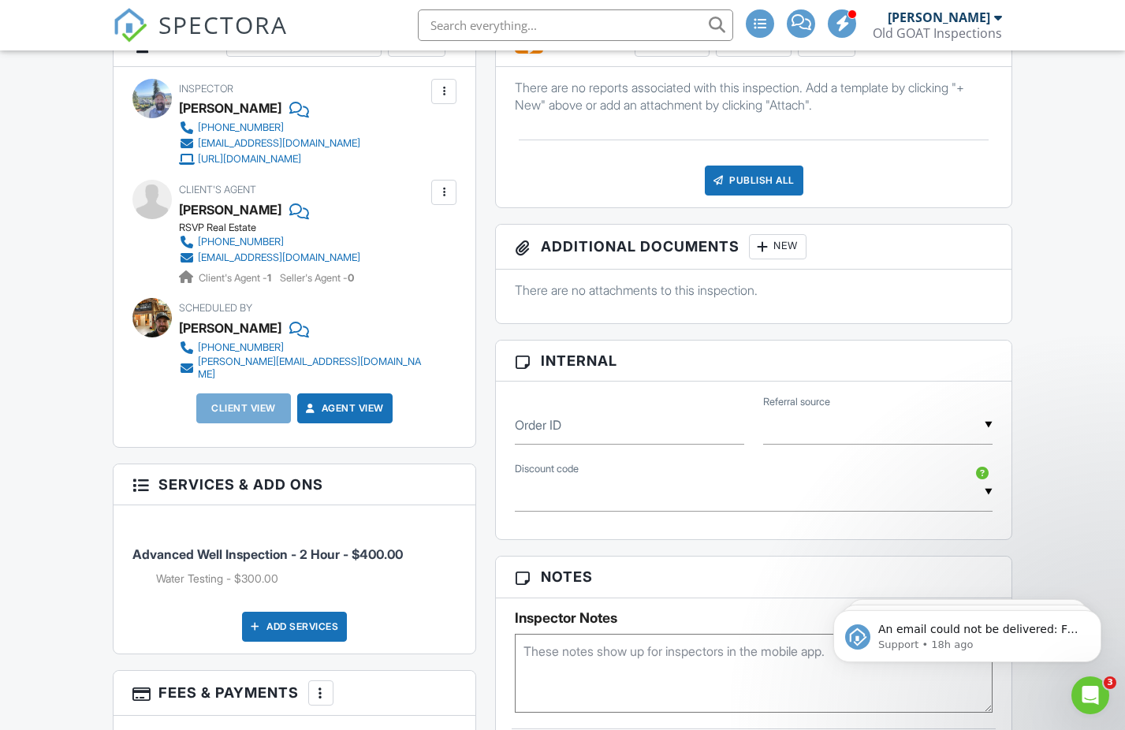
scroll to position [605, 0]
